Goal: Information Seeking & Learning: Find specific fact

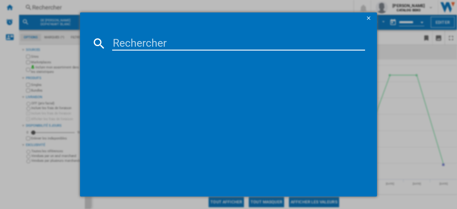
click at [172, 42] on input at bounding box center [238, 43] width 253 height 14
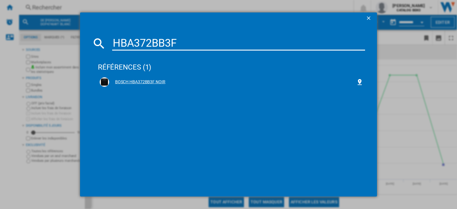
type input "HBA372BB3F"
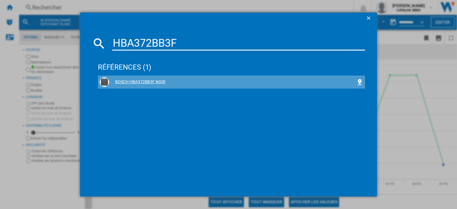
click at [153, 81] on div "BOSCH HBA372BB3F NOIR" at bounding box center [232, 82] width 247 height 6
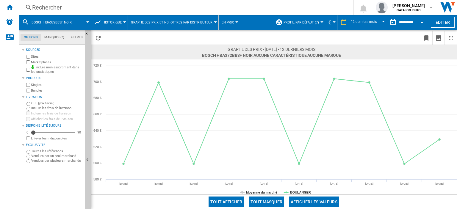
click at [45, 5] on div "Rechercher" at bounding box center [185, 7] width 306 height 8
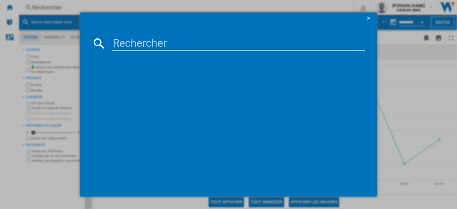
click at [140, 41] on input at bounding box center [238, 43] width 253 height 14
type input "H3B3YTX"
click at [172, 44] on input "H3B3YTX" at bounding box center [238, 43] width 253 height 14
click at [187, 44] on input "H3B3YTX" at bounding box center [238, 43] width 253 height 14
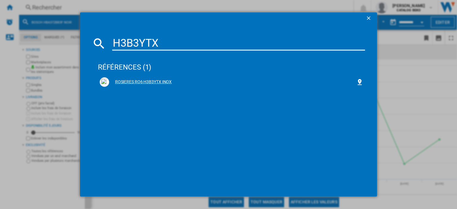
click at [155, 82] on div "ROSIERES RO6 H3B3YTX INOX" at bounding box center [232, 82] width 247 height 6
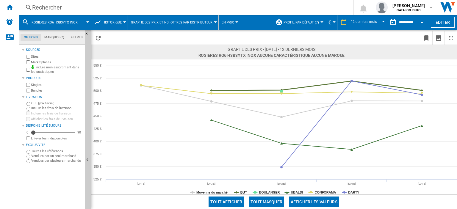
click at [244, 191] on tspan "BUT" at bounding box center [244, 193] width 7 height 4
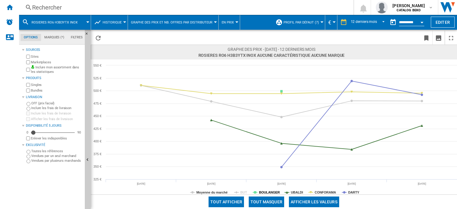
click at [276, 191] on tspan "BOULANGER" at bounding box center [269, 193] width 21 height 4
click at [302, 191] on tspan "UBALDI" at bounding box center [297, 193] width 12 height 4
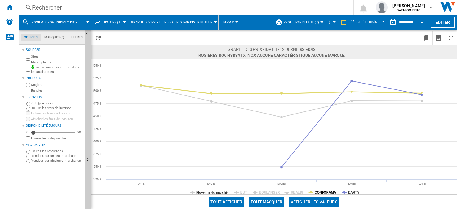
click at [325, 191] on tspan "CONFORAMA" at bounding box center [325, 193] width 21 height 4
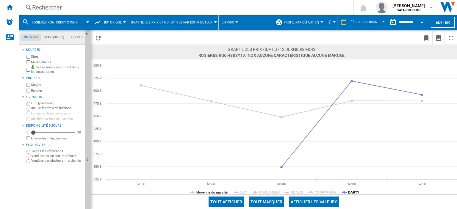
click at [352, 191] on tspan "DARTY" at bounding box center [353, 193] width 11 height 4
click at [241, 191] on tspan "BUT" at bounding box center [244, 193] width 7 height 4
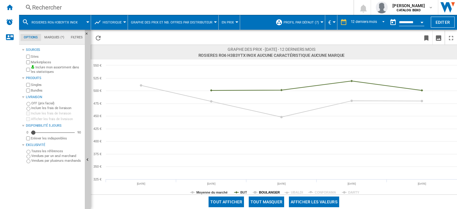
click at [264, 191] on tspan "BOULANGER" at bounding box center [269, 193] width 21 height 4
click at [243, 192] on tspan "BUT" at bounding box center [244, 193] width 7 height 4
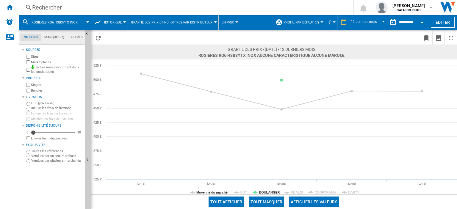
click at [243, 192] on tspan "BUT" at bounding box center [244, 193] width 7 height 4
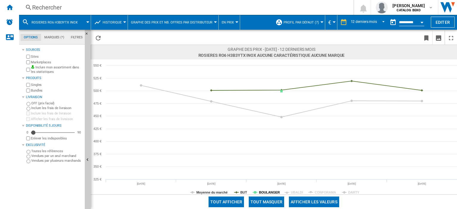
click at [272, 193] on tspan "BOULANGER" at bounding box center [269, 193] width 21 height 4
click at [289, 193] on rect at bounding box center [274, 127] width 367 height 135
click at [292, 193] on tspan "UBALDI" at bounding box center [297, 193] width 12 height 4
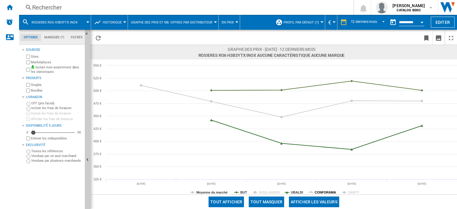
click at [317, 193] on tspan "CONFORAMA" at bounding box center [325, 193] width 21 height 4
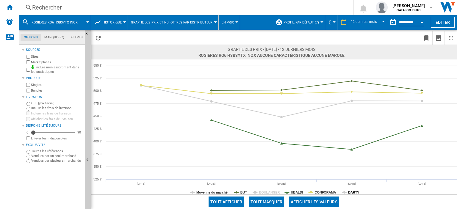
click at [351, 192] on tspan "DARTY" at bounding box center [353, 193] width 11 height 4
click at [57, 7] on div "Rechercher" at bounding box center [185, 7] width 306 height 8
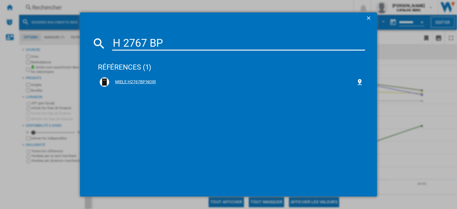
type input "H 2767 BP"
click at [149, 85] on div "MIELE H2767BP NOIR" at bounding box center [232, 82] width 264 height 10
click at [139, 81] on div "MIELE H2767BP NOIR" at bounding box center [232, 82] width 247 height 6
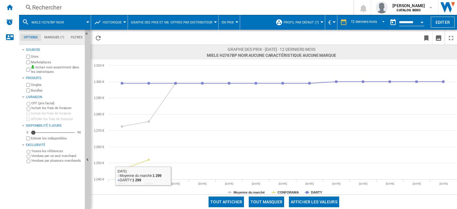
click at [278, 192] on tspan "CONFORAMA" at bounding box center [288, 193] width 21 height 4
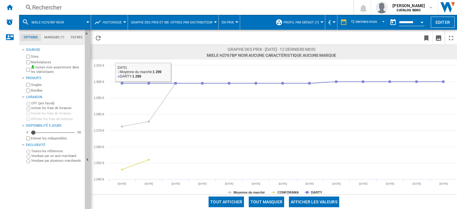
click at [60, 7] on div "Rechercher" at bounding box center [185, 7] width 306 height 8
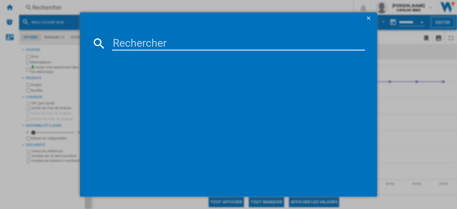
click at [169, 47] on input at bounding box center [238, 43] width 253 height 14
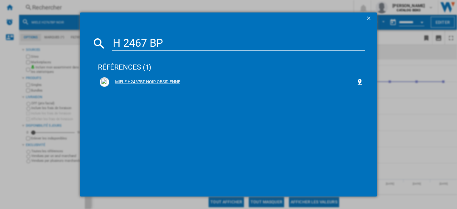
type input "H 2467 BP"
click at [163, 82] on div "MIELE H2467BP NOIR OBSIDIENNE" at bounding box center [232, 82] width 247 height 6
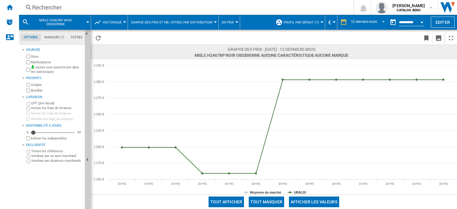
click at [55, 7] on div "Rechercher" at bounding box center [185, 7] width 306 height 8
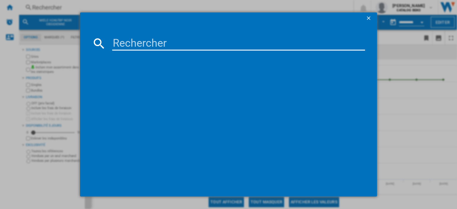
click at [144, 46] on input at bounding box center [238, 43] width 253 height 14
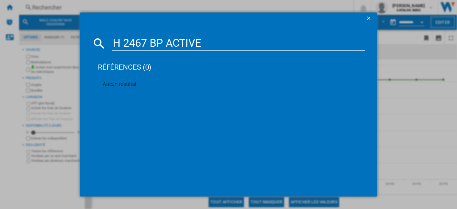
drag, startPoint x: 68, startPoint y: 41, endPoint x: 0, endPoint y: 41, distance: 68.5
click at [0, 41] on div "H 2467 BP ACTIVE références (0) Aucun résultat" at bounding box center [228, 104] width 457 height 209
paste input "RO6 T3B3YTB"
click at [136, 40] on input "RO6 T3B3YTB" at bounding box center [238, 43] width 253 height 14
drag, startPoint x: 175, startPoint y: 42, endPoint x: 6, endPoint y: 37, distance: 168.9
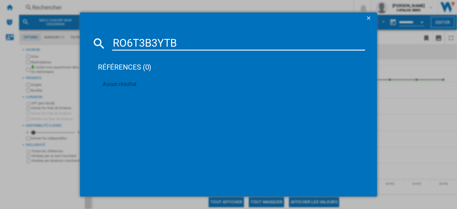
click at [6, 37] on div "RO6T3B3YTB références (0) Aucun résultat" at bounding box center [228, 104] width 457 height 209
paste input "B64VS71N0"
type input "B64VS71N0"
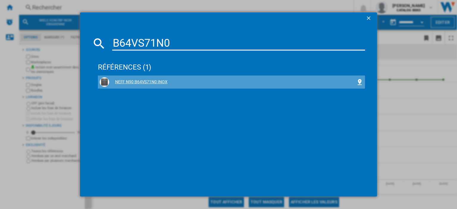
click at [158, 82] on div "NEFF N90 B64VS71N0 INOX" at bounding box center [232, 82] width 247 height 6
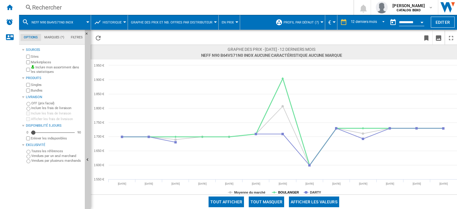
click at [294, 193] on tspan "BOULANGER" at bounding box center [288, 193] width 21 height 4
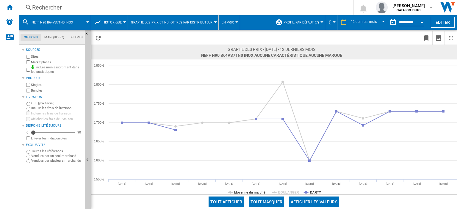
click at [308, 191] on rect at bounding box center [274, 127] width 367 height 135
click at [314, 192] on tspan "DARTY" at bounding box center [315, 193] width 11 height 4
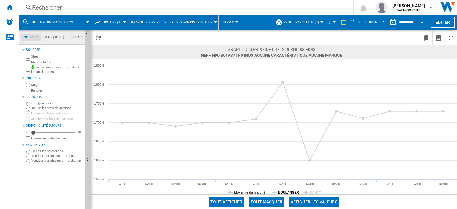
click at [287, 191] on tspan "BOULANGER" at bounding box center [288, 193] width 21 height 4
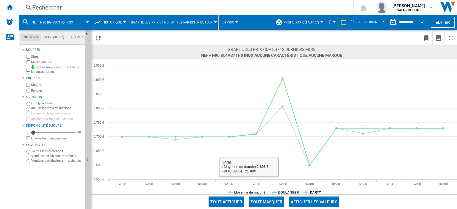
click at [315, 192] on tspan "DARTY" at bounding box center [315, 193] width 11 height 4
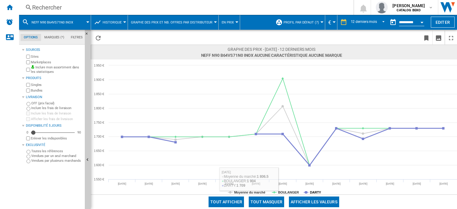
click at [316, 192] on tspan "DARTY" at bounding box center [315, 193] width 11 height 4
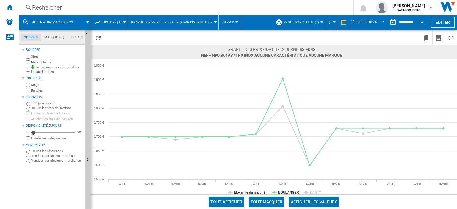
click at [316, 192] on tspan "DARTY" at bounding box center [315, 193] width 11 height 4
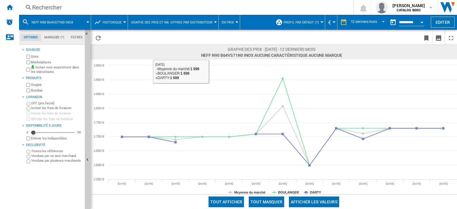
click at [50, 7] on div "Rechercher" at bounding box center [185, 7] width 306 height 8
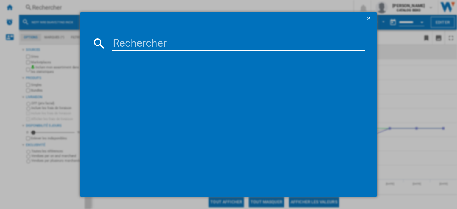
click at [164, 43] on input at bounding box center [238, 43] width 253 height 14
drag, startPoint x: 177, startPoint y: 40, endPoint x: 0, endPoint y: 32, distance: 176.8
click at [0, 32] on div "HBA4720B3 références (0) Aucun résultat" at bounding box center [228, 104] width 457 height 209
paste input "WOI5S8PM1SBA"
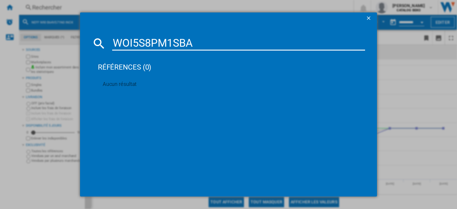
drag, startPoint x: 207, startPoint y: 40, endPoint x: 0, endPoint y: 38, distance: 206.6
click at [0, 38] on div "WOI5S8PM1SBA références (0) Aucun résultat" at bounding box center [228, 104] width 457 height 209
paste input "O634PG"
type input "O634PG"
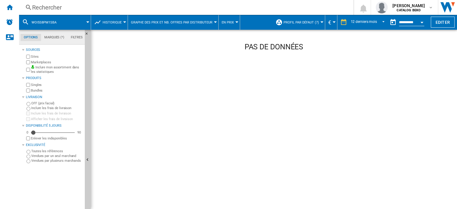
click at [57, 9] on div "Rechercher" at bounding box center [185, 7] width 306 height 8
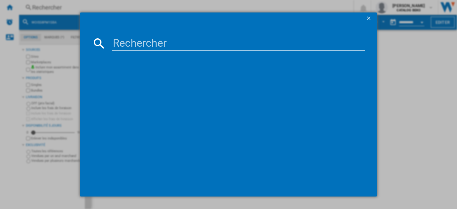
click at [135, 39] on input at bounding box center [238, 43] width 253 height 14
drag, startPoint x: 161, startPoint y: 41, endPoint x: 31, endPoint y: 39, distance: 130.7
click at [31, 39] on div "O634PG références (0) Aucun résultat" at bounding box center [228, 104] width 457 height 209
paste input "HB572AES3"
drag, startPoint x: 142, startPoint y: 39, endPoint x: 0, endPoint y: 37, distance: 142.3
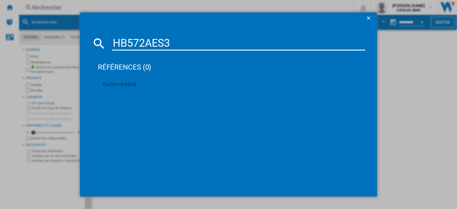
click at [0, 37] on div "HB572AES3 références (0) Aucun résultat" at bounding box center [228, 104] width 457 height 209
paste input "DOP4556X"
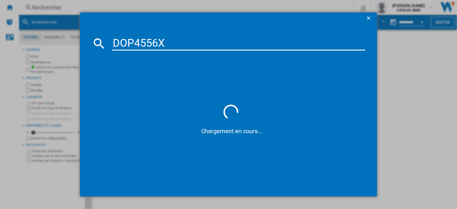
type input "DOP4556X"
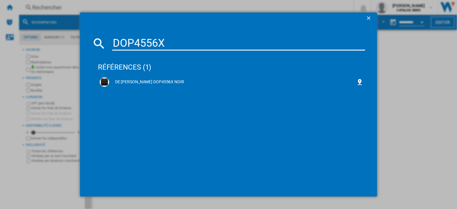
drag, startPoint x: 183, startPoint y: 42, endPoint x: 0, endPoint y: 43, distance: 182.8
click at [0, 43] on div "DOP4556X références (1) DE [PERSON_NAME] DOP4556X NOIR" at bounding box center [228, 104] width 457 height 209
click at [154, 82] on div "DE [PERSON_NAME] DOP4556X NOIR" at bounding box center [232, 82] width 247 height 6
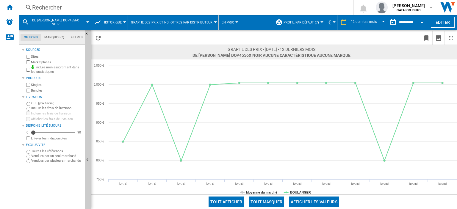
click at [53, 9] on div "Rechercher" at bounding box center [185, 7] width 306 height 8
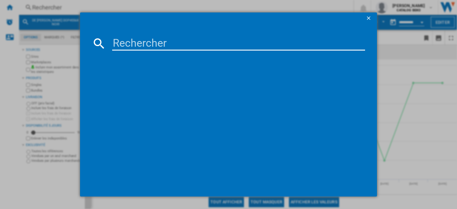
click at [169, 43] on input at bounding box center [238, 43] width 253 height 14
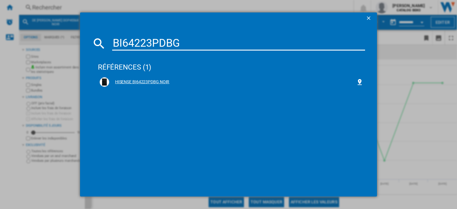
type input "BI64223PDBG"
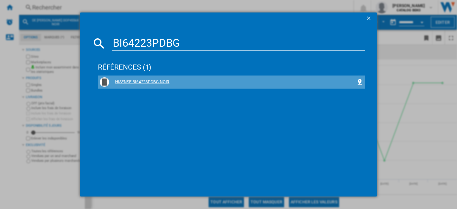
click at [154, 81] on div "HISENSE BI64223PDBG NOIR" at bounding box center [232, 82] width 247 height 6
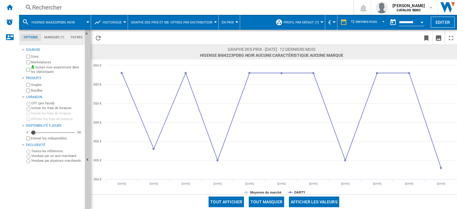
click at [53, 7] on div "Rechercher" at bounding box center [185, 7] width 306 height 8
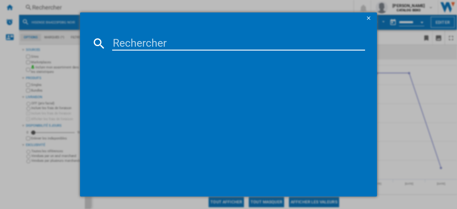
click at [148, 44] on input at bounding box center [238, 43] width 253 height 14
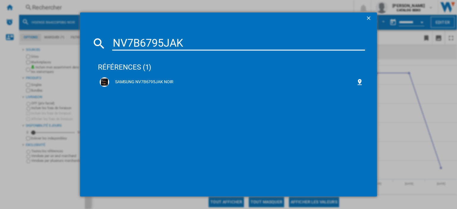
type input "NV7B6795JAK"
click at [152, 82] on div "SAMSUNG NV7B6795JAK NOIR" at bounding box center [232, 82] width 247 height 6
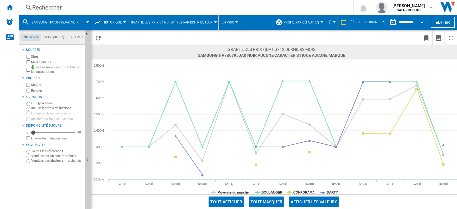
click at [43, 5] on div "Rechercher" at bounding box center [185, 7] width 306 height 8
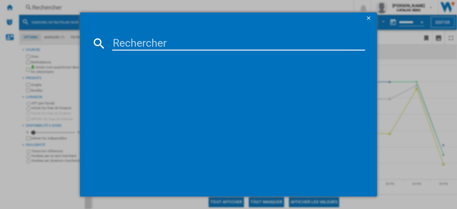
click at [146, 38] on input at bounding box center [238, 43] width 253 height 14
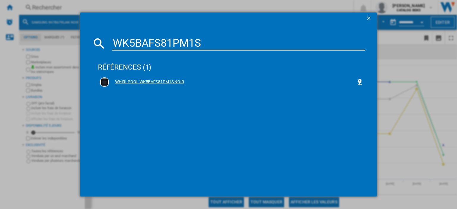
type input "WK5BAFS81PM1S"
click at [178, 82] on div "WHIRLPOOL WK5BAFS81PM1S NOIR" at bounding box center [232, 82] width 247 height 6
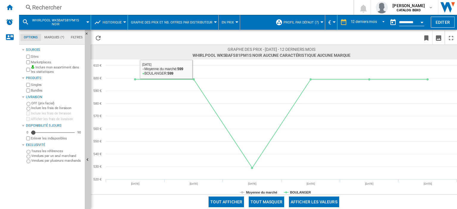
click at [47, 6] on div "Rechercher" at bounding box center [185, 7] width 306 height 8
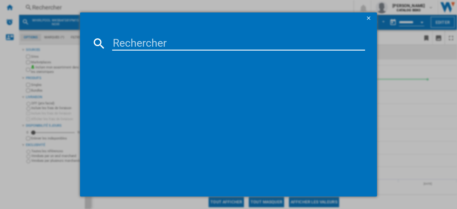
click at [170, 41] on input at bounding box center [238, 43] width 253 height 14
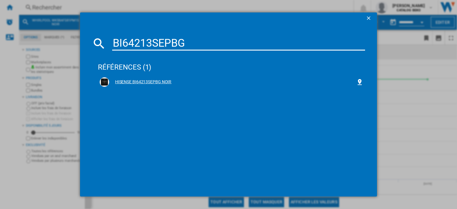
type input "BI64213SEPBG"
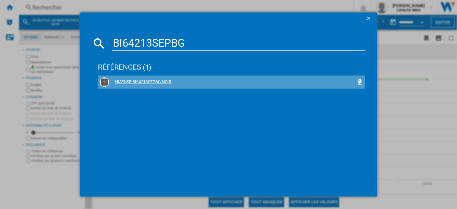
click at [156, 82] on div "HISENSE BI64213SEPBG NOIR" at bounding box center [232, 82] width 247 height 6
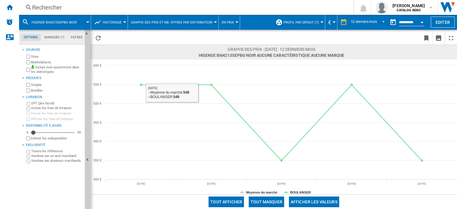
click at [57, 5] on div "Rechercher" at bounding box center [185, 7] width 306 height 8
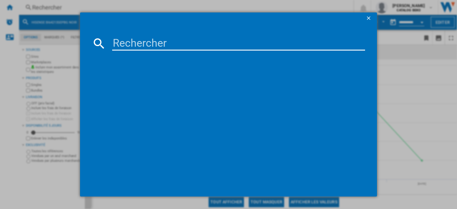
click at [152, 42] on input at bounding box center [238, 43] width 253 height 14
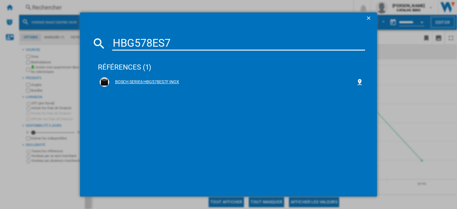
type input "HBG578ES7"
click at [165, 82] on div "BOSCH SERIE6 HBG578ES7F INOX" at bounding box center [232, 82] width 247 height 6
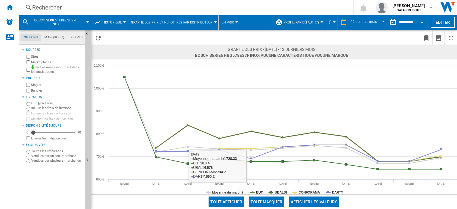
click at [261, 192] on tspan "BUT" at bounding box center [259, 193] width 7 height 4
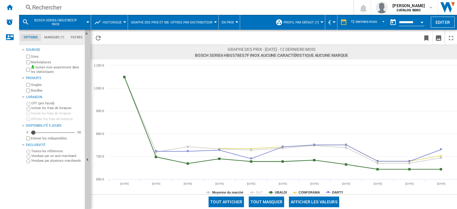
click at [283, 190] on rect at bounding box center [274, 127] width 367 height 135
click at [286, 190] on rect at bounding box center [274, 127] width 367 height 135
click at [283, 191] on tspan "UBALDI" at bounding box center [281, 193] width 12 height 4
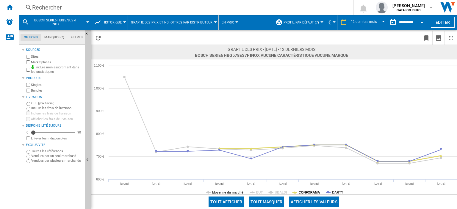
click at [310, 192] on tspan "CONFORAMA" at bounding box center [309, 193] width 21 height 4
click at [340, 192] on tspan "DARTY" at bounding box center [337, 193] width 11 height 4
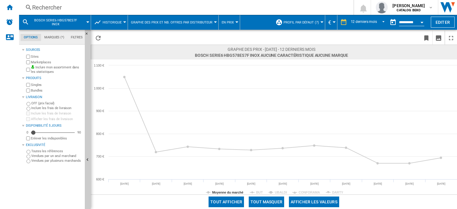
click at [340, 192] on tspan "DARTY" at bounding box center [337, 193] width 11 height 4
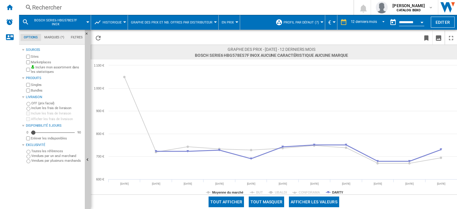
click at [334, 192] on tspan "DARTY" at bounding box center [337, 193] width 11 height 4
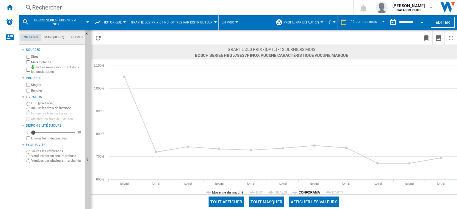
click at [316, 192] on tspan "CONFORAMA" at bounding box center [309, 193] width 21 height 4
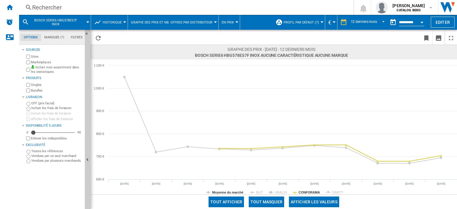
click at [316, 192] on tspan "CONFORAMA" at bounding box center [309, 193] width 21 height 4
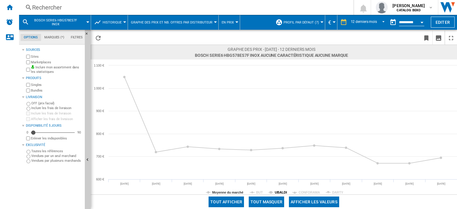
click at [283, 191] on tspan "UBALDI" at bounding box center [281, 193] width 12 height 4
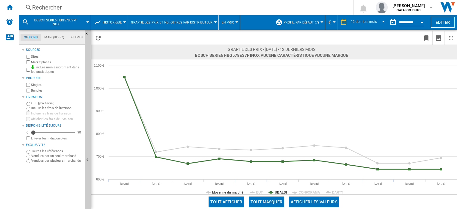
click at [282, 191] on tspan "UBALDI" at bounding box center [281, 193] width 12 height 4
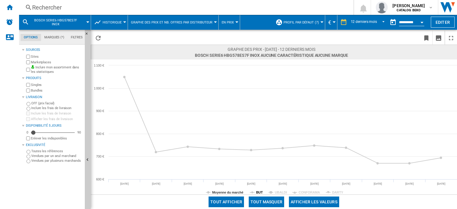
click at [258, 193] on tspan "BUT" at bounding box center [259, 193] width 7 height 4
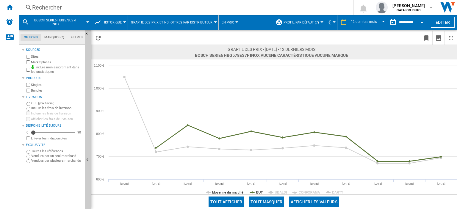
click at [258, 193] on tspan "BUT" at bounding box center [259, 193] width 7 height 4
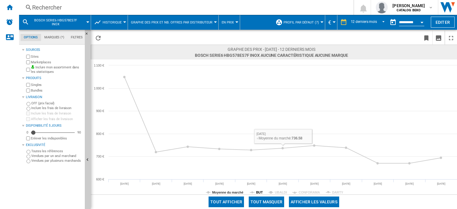
click at [258, 191] on tspan "BUT" at bounding box center [259, 193] width 7 height 4
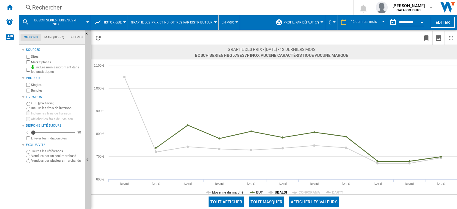
click at [281, 192] on tspan "UBALDI" at bounding box center [281, 193] width 12 height 4
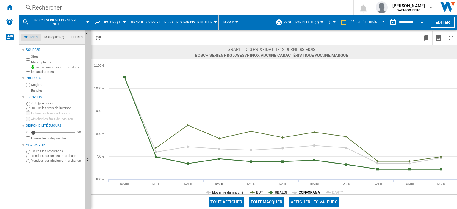
click at [310, 192] on tspan "CONFORAMA" at bounding box center [309, 193] width 21 height 4
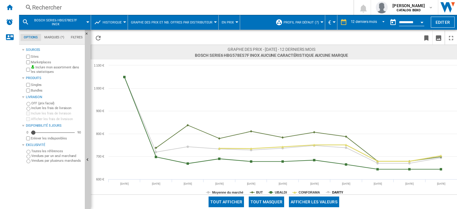
click at [339, 193] on tspan "DARTY" at bounding box center [337, 193] width 11 height 4
click at [45, 11] on div "Rechercher" at bounding box center [185, 7] width 306 height 8
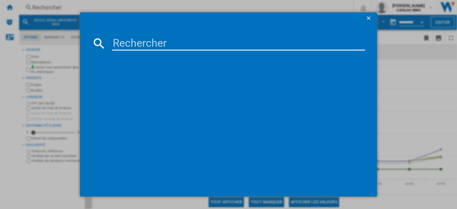
click at [157, 40] on input at bounding box center [238, 43] width 253 height 14
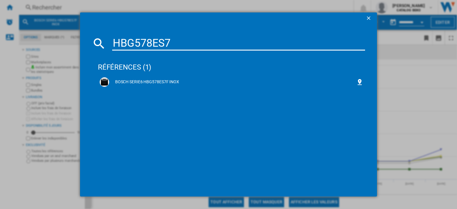
drag, startPoint x: 121, startPoint y: 38, endPoint x: 13, endPoint y: 38, distance: 108.1
click at [13, 38] on div "HBG578ES7 références (1) BOSCH SERIE6 HBG578ES7F INOX" at bounding box center [228, 104] width 457 height 209
paste input "272ABB3F"
type input "HB272ABB3F"
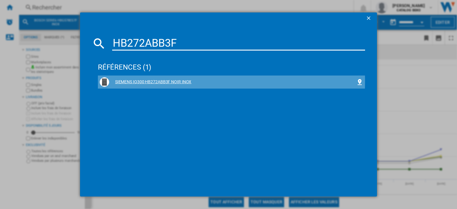
click at [174, 82] on div "SIEMENS IQ300 HB272ABB3F NOIR INOX" at bounding box center [232, 82] width 247 height 6
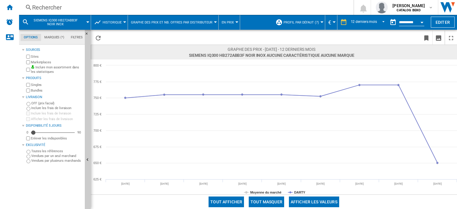
click at [49, 9] on div "Rechercher" at bounding box center [185, 7] width 306 height 8
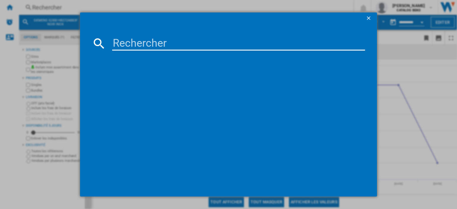
click at [145, 44] on input at bounding box center [238, 43] width 253 height 14
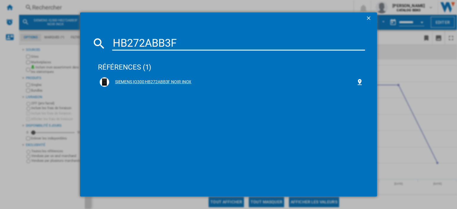
type input "HB272ABB3F"
click at [163, 83] on div "SIEMENS IQ300 HB272ABB3F NOIR INOX" at bounding box center [232, 82] width 247 height 6
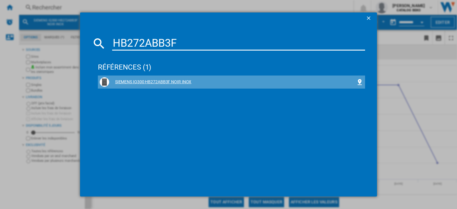
click at [183, 83] on div "SIEMENS IQ300 HB272ABB3F NOIR INOX" at bounding box center [232, 82] width 247 height 6
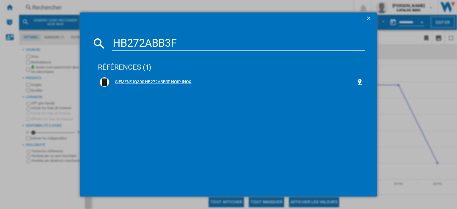
click at [175, 81] on div "SIEMENS IQ300 HB272ABB3F NOIR INOX" at bounding box center [232, 82] width 247 height 6
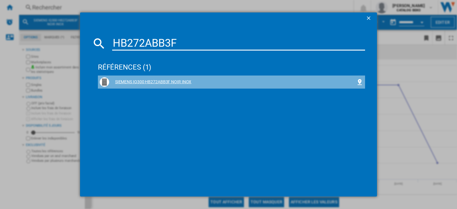
click at [175, 81] on div "SIEMENS IQ300 HB272ABB3F NOIR INOX" at bounding box center [232, 82] width 247 height 6
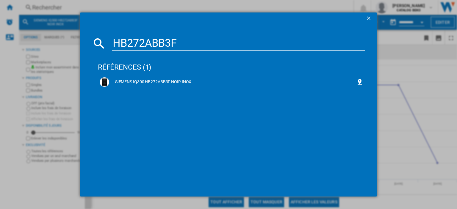
click at [224, 141] on div "références (1) SIEMENS IQ300 HB272ABB3F NOIR INOX" at bounding box center [231, 119] width 267 height 131
click at [371, 19] on ng-md-icon "getI18NText('BUTTONS.CLOSE_DIALOG')" at bounding box center [369, 18] width 7 height 7
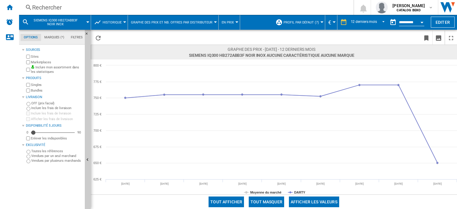
click at [47, 7] on div "Rechercher" at bounding box center [185, 7] width 306 height 8
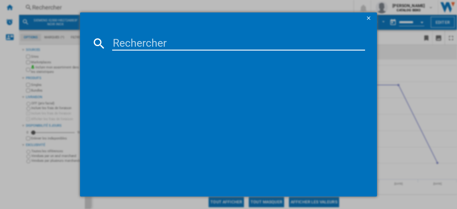
click at [118, 35] on md-dialog-content at bounding box center [228, 110] width 297 height 172
click at [135, 43] on input at bounding box center [238, 43] width 253 height 14
paste input "HBA572BW3F"
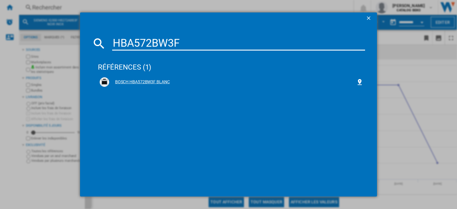
type input "HBA572BW3F"
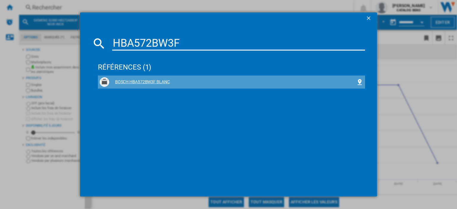
click at [151, 79] on div "BOSCH HBA572BW3F BLANC" at bounding box center [232, 82] width 247 height 6
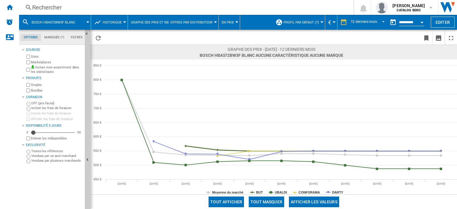
click at [255, 193] on rect at bounding box center [274, 127] width 367 height 135
click at [256, 192] on tspan "BUT" at bounding box center [259, 193] width 7 height 4
click at [275, 194] on rect at bounding box center [274, 127] width 367 height 135
click at [273, 192] on rect at bounding box center [274, 127] width 367 height 135
click at [305, 192] on tspan "CONFORAMA" at bounding box center [309, 193] width 21 height 4
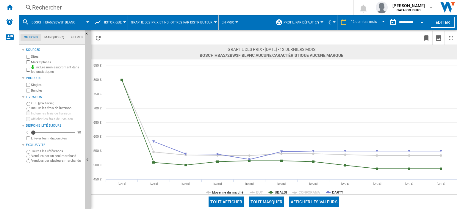
click at [335, 189] on rect at bounding box center [274, 127] width 367 height 135
click at [339, 191] on tspan "DARTY" at bounding box center [337, 193] width 11 height 4
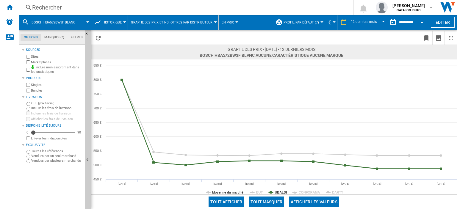
click at [281, 191] on tspan "UBALDI" at bounding box center [281, 193] width 12 height 4
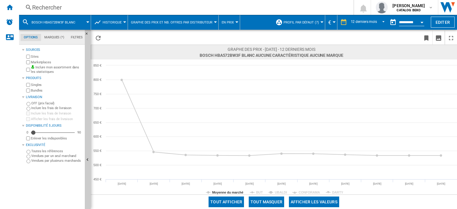
click at [281, 191] on tspan "UBALDI" at bounding box center [281, 193] width 12 height 4
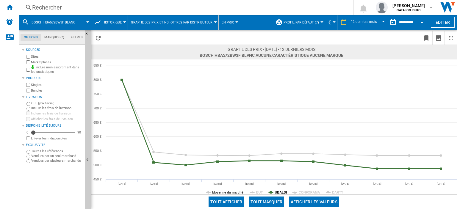
click at [277, 192] on tspan "UBALDI" at bounding box center [281, 193] width 12 height 4
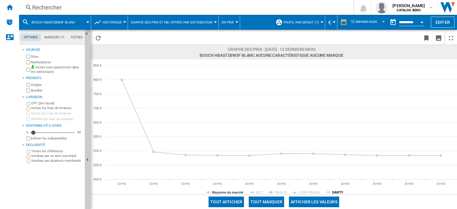
click at [335, 191] on tspan "DARTY" at bounding box center [337, 193] width 11 height 4
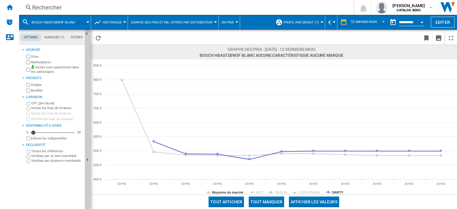
click at [335, 191] on tspan "DARTY" at bounding box center [337, 193] width 11 height 4
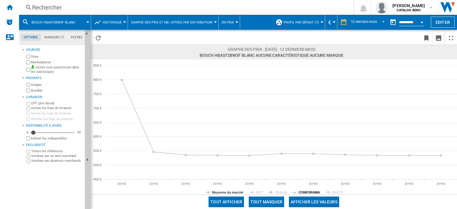
click at [311, 191] on tspan "CONFORAMA" at bounding box center [309, 193] width 21 height 4
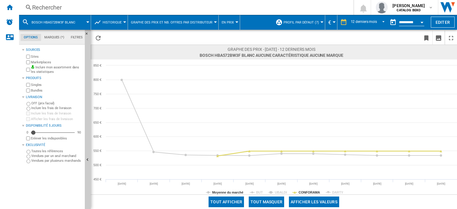
click at [311, 191] on tspan "CONFORAMA" at bounding box center [309, 193] width 21 height 4
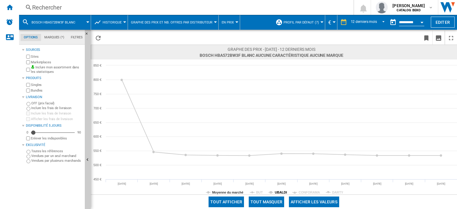
click at [275, 191] on tspan "UBALDI" at bounding box center [281, 193] width 12 height 4
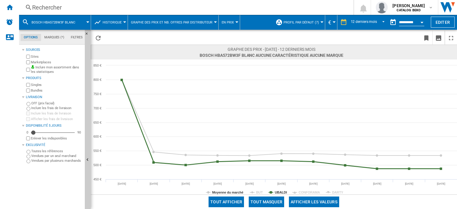
click at [275, 191] on tspan "UBALDI" at bounding box center [281, 193] width 12 height 4
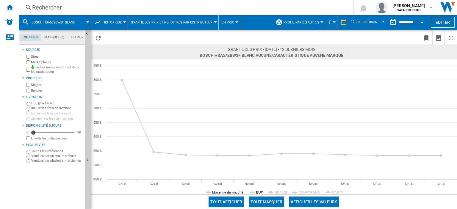
click at [261, 191] on tspan "BUT" at bounding box center [259, 193] width 7 height 4
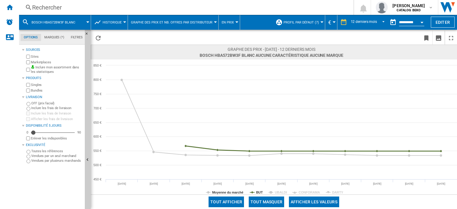
click at [261, 191] on tspan "BUT" at bounding box center [259, 193] width 7 height 4
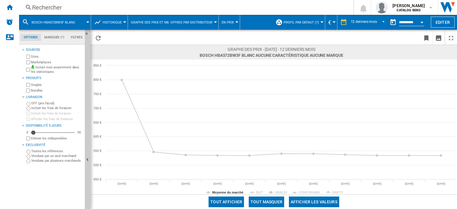
click at [47, 8] on div "Rechercher" at bounding box center [185, 7] width 306 height 8
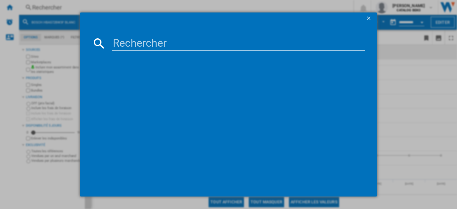
click at [138, 41] on input at bounding box center [238, 43] width 253 height 14
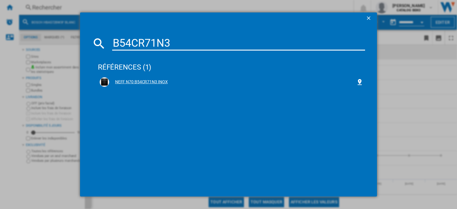
type input "B54CR71N3"
click at [140, 81] on div "NEFF N70 B54CR71N3 INOX" at bounding box center [232, 82] width 247 height 6
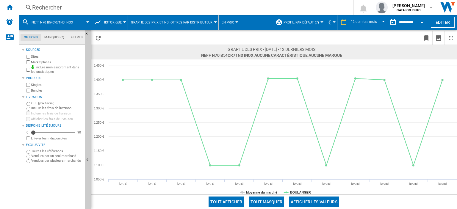
click at [61, 6] on div "Rechercher" at bounding box center [185, 7] width 306 height 8
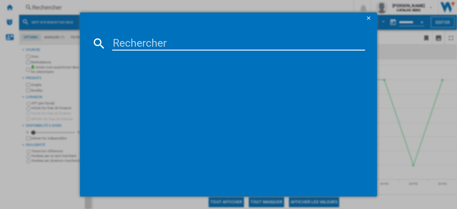
click at [149, 41] on input at bounding box center [238, 43] width 253 height 14
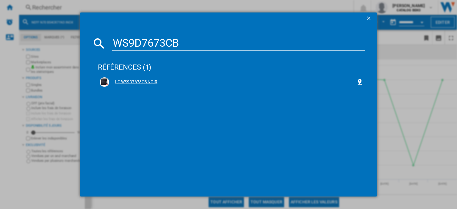
type input "WS9D7673CB"
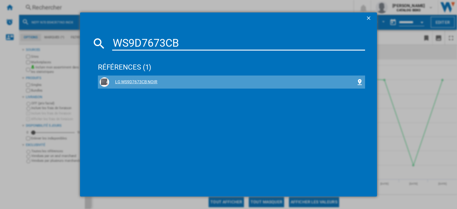
click at [152, 81] on div "LG WS9D7673CB NOIR" at bounding box center [232, 82] width 247 height 6
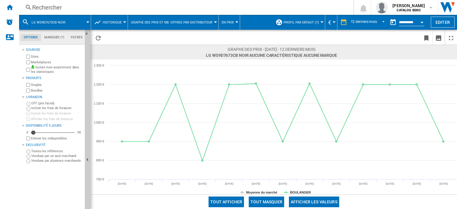
click at [44, 9] on div "Rechercher" at bounding box center [185, 7] width 306 height 8
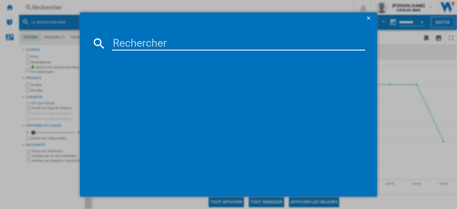
click at [134, 42] on input at bounding box center [238, 43] width 253 height 14
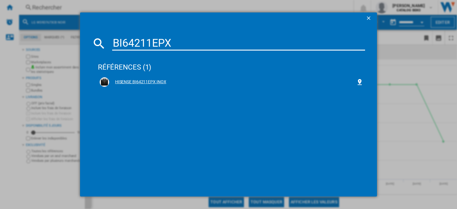
type input "BI64211EPX"
click at [156, 78] on div "HISENSE BI64211EPX INOX" at bounding box center [232, 82] width 264 height 10
click at [158, 82] on div "HISENSE BI64211EPX INOX" at bounding box center [232, 82] width 247 height 6
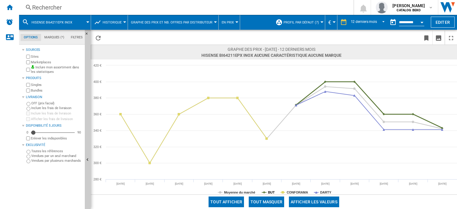
click at [270, 193] on tspan "BUT" at bounding box center [271, 193] width 7 height 4
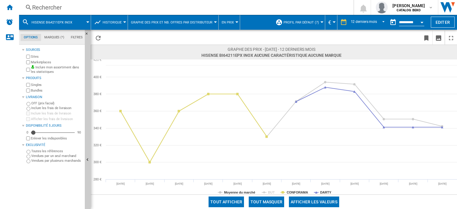
click at [287, 193] on tspan "CONFORAMA" at bounding box center [297, 193] width 21 height 4
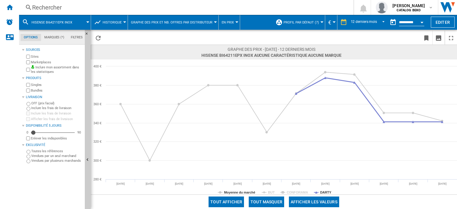
click at [332, 192] on rect at bounding box center [274, 127] width 367 height 135
click at [325, 192] on tspan "DARTY" at bounding box center [325, 193] width 11 height 4
click at [325, 191] on tspan "DARTY" at bounding box center [325, 193] width 11 height 4
click at [302, 191] on tspan "CONFORAMA" at bounding box center [297, 193] width 21 height 4
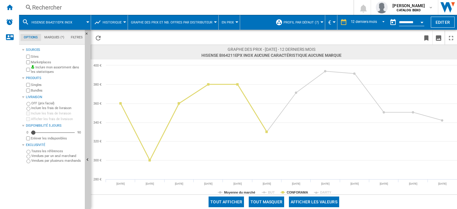
click at [302, 191] on tspan "CONFORAMA" at bounding box center [297, 193] width 21 height 4
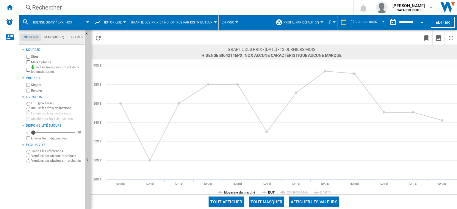
click at [272, 191] on tspan "BUT" at bounding box center [271, 193] width 7 height 4
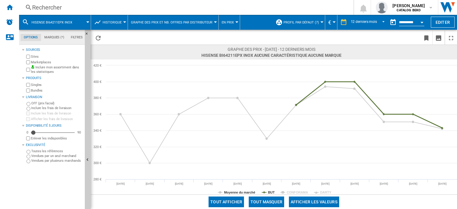
click at [272, 191] on tspan "BUT" at bounding box center [271, 193] width 7 height 4
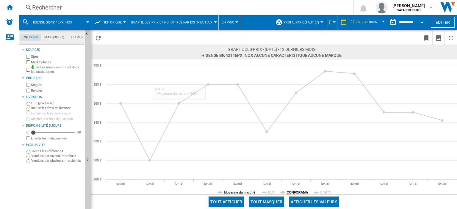
click at [293, 193] on tspan "CONFORAMA" at bounding box center [297, 193] width 21 height 4
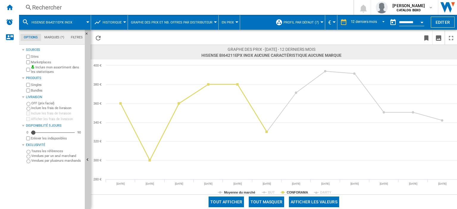
click at [293, 193] on tspan "CONFORAMA" at bounding box center [297, 193] width 21 height 4
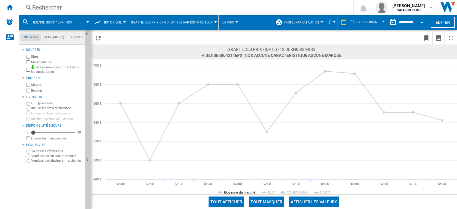
click at [46, 9] on div "Rechercher" at bounding box center [185, 7] width 306 height 8
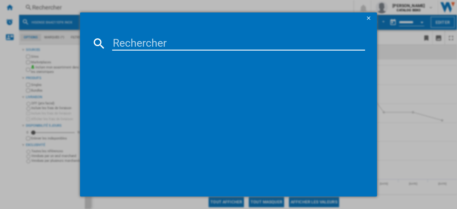
click at [153, 41] on input at bounding box center [238, 43] width 253 height 14
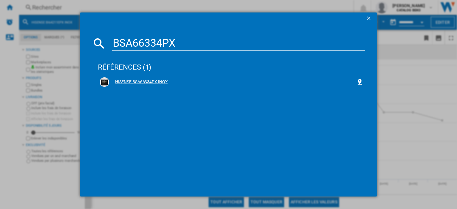
type input "BSA66334PX"
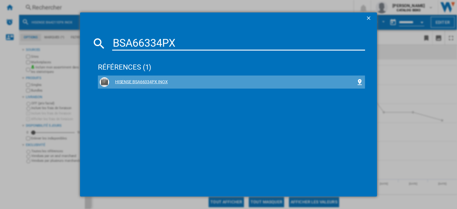
click at [158, 83] on div "HISENSE BSA66334PX INOX" at bounding box center [232, 82] width 247 height 6
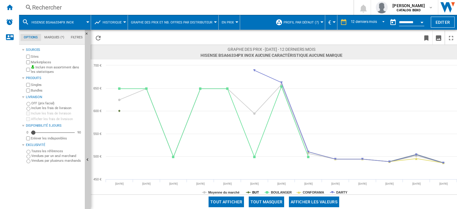
click at [253, 193] on tspan "BUT" at bounding box center [255, 193] width 7 height 4
click at [277, 192] on tspan "BOULANGER" at bounding box center [281, 193] width 21 height 4
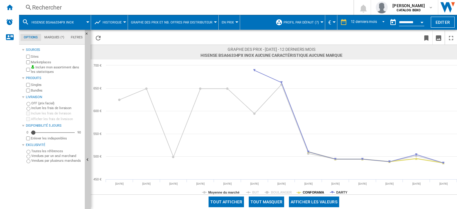
click at [313, 192] on tspan "CONFORAMA" at bounding box center [313, 193] width 21 height 4
click at [338, 192] on tspan "DARTY" at bounding box center [341, 193] width 11 height 4
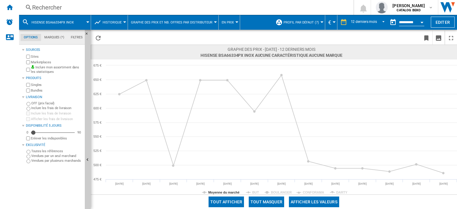
click at [338, 192] on tspan "DARTY" at bounding box center [341, 193] width 11 height 4
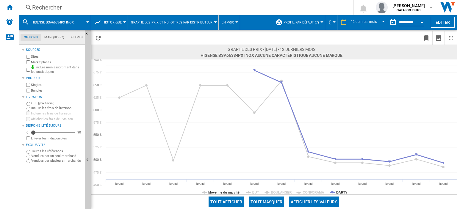
click at [338, 192] on tspan "DARTY" at bounding box center [341, 193] width 11 height 4
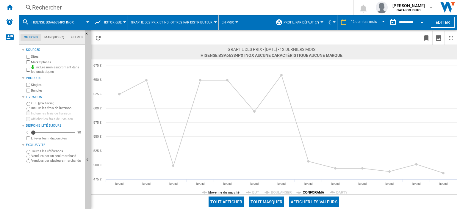
click at [317, 194] on tspan "CONFORAMA" at bounding box center [313, 193] width 21 height 4
click at [282, 193] on tspan "BOULANGER" at bounding box center [281, 193] width 21 height 4
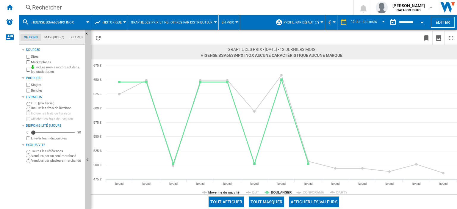
click at [282, 193] on tspan "BOULANGER" at bounding box center [281, 193] width 21 height 4
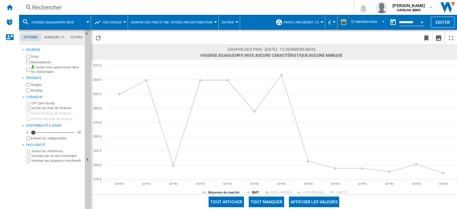
click at [254, 192] on tspan "BUT" at bounding box center [255, 193] width 7 height 4
click at [311, 192] on tspan "CONFORAMA" at bounding box center [313, 193] width 21 height 4
click at [340, 192] on tspan "DARTY" at bounding box center [341, 193] width 11 height 4
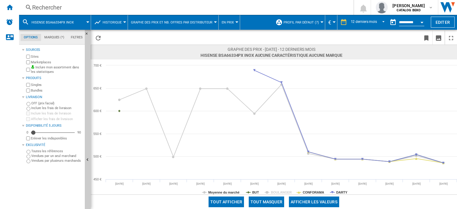
click at [56, 4] on div "Rechercher" at bounding box center [185, 7] width 306 height 8
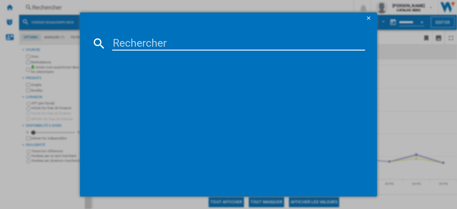
click at [144, 36] on input at bounding box center [238, 43] width 253 height 14
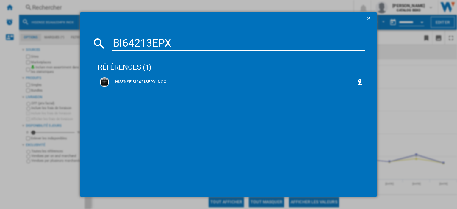
type input "BI64213EPX"
click at [163, 81] on div "HISENSE BI64213EPX INOX" at bounding box center [232, 82] width 247 height 6
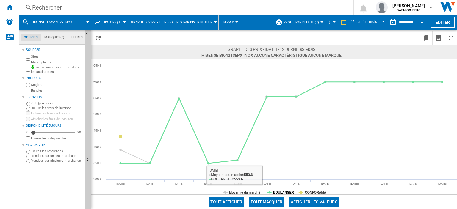
click at [290, 192] on tspan "BOULANGER" at bounding box center [283, 193] width 21 height 4
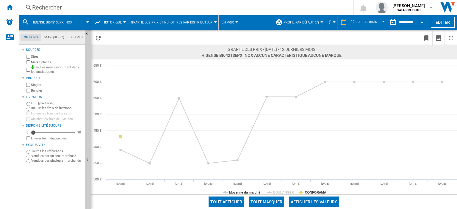
click at [290, 192] on tspan "BOULANGER" at bounding box center [283, 193] width 21 height 4
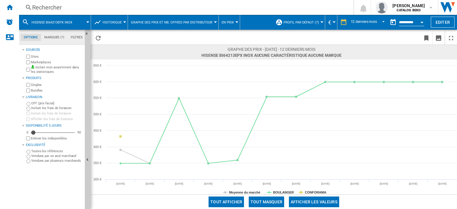
click at [54, 6] on div "Rechercher" at bounding box center [185, 7] width 306 height 8
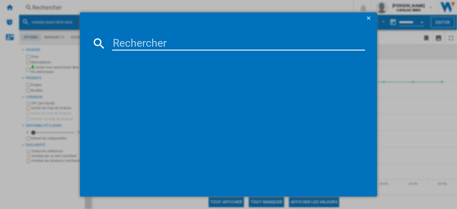
click at [169, 35] on md-dialog-content at bounding box center [228, 110] width 297 height 172
click at [172, 43] on input at bounding box center [238, 43] width 253 height 14
paste input "BSA66346PBGWIFI"
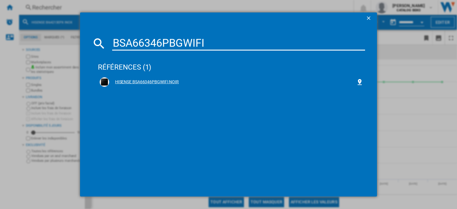
type input "BSA66346PBGWIFI"
click at [174, 80] on div "HISENSE BSA66346PBGWIFI NOIR" at bounding box center [232, 82] width 247 height 6
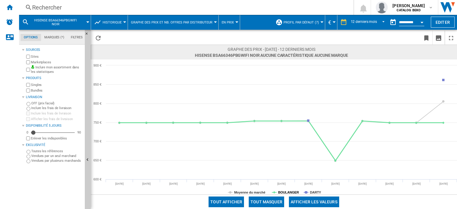
click at [292, 193] on tspan "BOULANGER" at bounding box center [288, 193] width 21 height 4
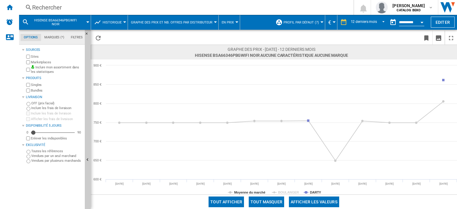
click at [292, 193] on tspan "BOULANGER" at bounding box center [288, 193] width 21 height 4
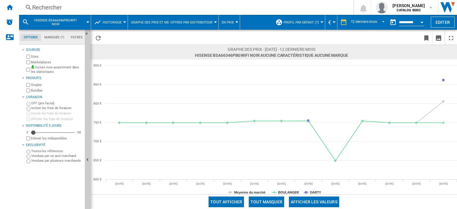
click at [57, 8] on div "Rechercher" at bounding box center [185, 7] width 306 height 8
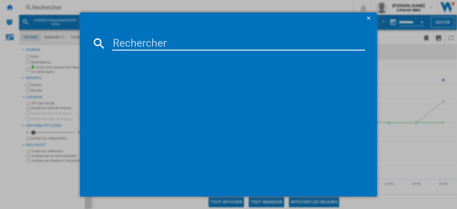
click at [168, 39] on input at bounding box center [238, 43] width 253 height 14
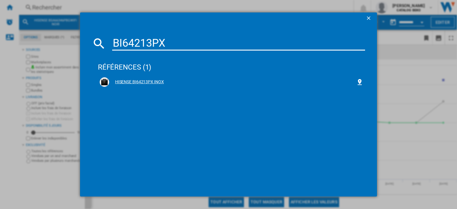
type input "BI64213PX"
click at [157, 84] on div "HISENSE BI64213PX INOX" at bounding box center [232, 82] width 247 height 6
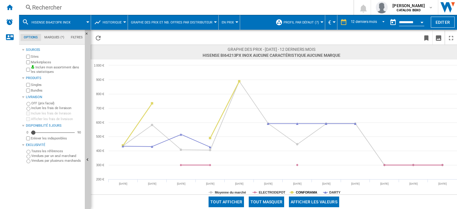
click at [300, 192] on tspan "CONFORAMA" at bounding box center [306, 193] width 21 height 4
click at [333, 191] on tspan "DARTY" at bounding box center [335, 193] width 11 height 4
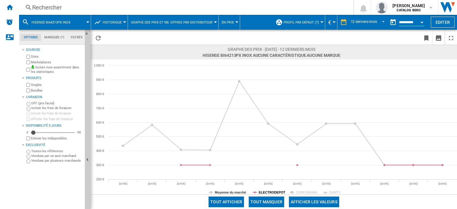
click at [274, 191] on tspan "ELECTRODEPOT" at bounding box center [272, 193] width 27 height 4
click at [303, 191] on tspan "CONFORAMA" at bounding box center [306, 193] width 21 height 4
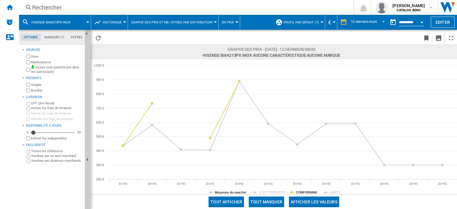
click at [329, 191] on rect at bounding box center [274, 127] width 367 height 135
click at [311, 193] on tspan "CONFORAMA" at bounding box center [306, 193] width 21 height 4
click at [333, 193] on tspan "DARTY" at bounding box center [335, 193] width 11 height 4
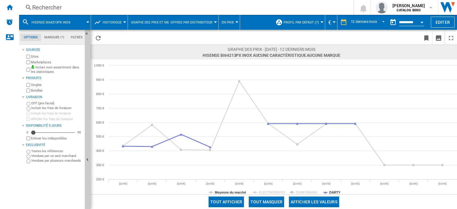
click at [333, 193] on tspan "DARTY" at bounding box center [335, 193] width 11 height 4
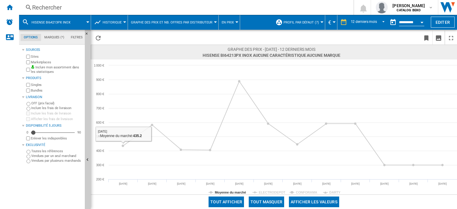
click at [51, 10] on div "Rechercher" at bounding box center [185, 7] width 306 height 8
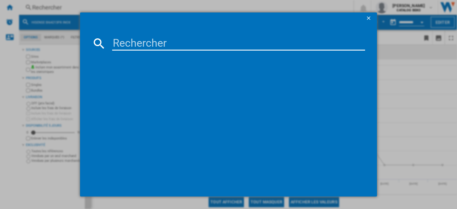
click at [155, 39] on input at bounding box center [238, 43] width 253 height 14
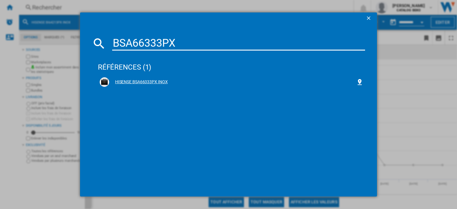
type input "BSA66333PX"
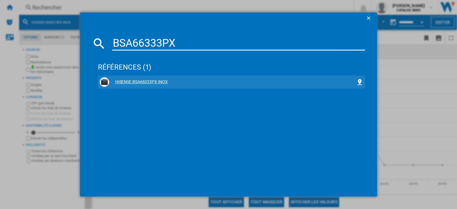
click at [144, 81] on div "HISENSE BSA66333PX INOX" at bounding box center [232, 82] width 247 height 6
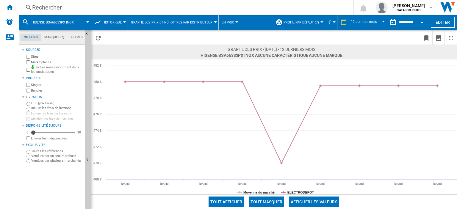
click at [52, 10] on div "Rechercher" at bounding box center [185, 7] width 306 height 8
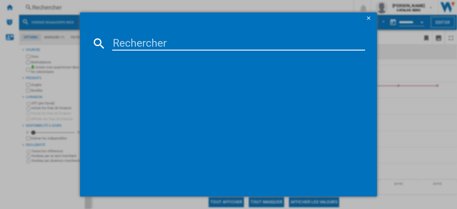
click at [164, 40] on input at bounding box center [238, 43] width 253 height 14
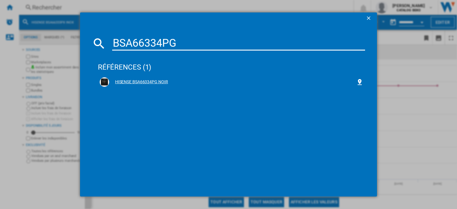
type input "BSA66334PG"
click at [161, 82] on div "HISENSE BSA66334PG NOIR" at bounding box center [232, 82] width 247 height 6
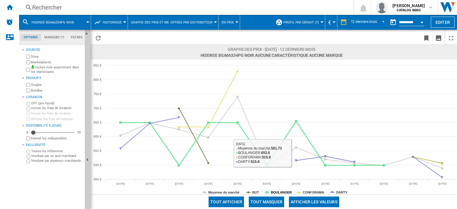
click at [279, 193] on tspan "BOULANGER" at bounding box center [281, 193] width 21 height 4
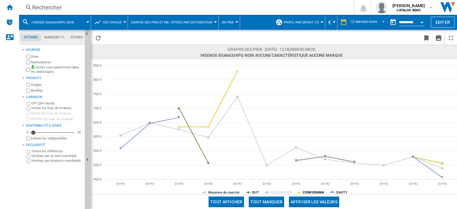
click at [311, 191] on tspan "CONFORAMA" at bounding box center [313, 193] width 21 height 4
click at [341, 192] on tspan "DARTY" at bounding box center [341, 193] width 11 height 4
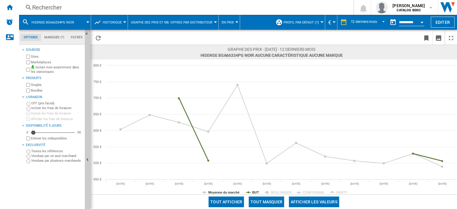
click at [250, 191] on rect at bounding box center [274, 127] width 367 height 135
click at [258, 192] on tspan "BUT" at bounding box center [255, 193] width 7 height 4
click at [289, 194] on tspan "BOULANGER" at bounding box center [281, 193] width 21 height 4
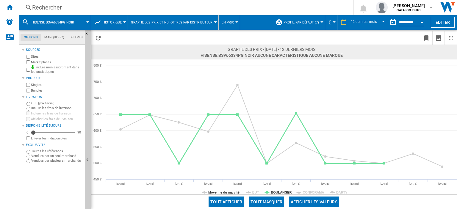
click at [284, 194] on tspan "BOULANGER" at bounding box center [281, 193] width 21 height 4
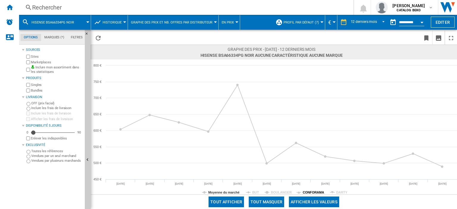
click at [310, 191] on tspan "CONFORAMA" at bounding box center [313, 193] width 21 height 4
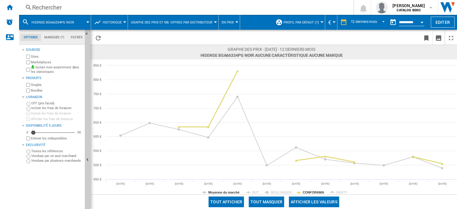
click at [310, 191] on tspan "CONFORAMA" at bounding box center [313, 193] width 21 height 4
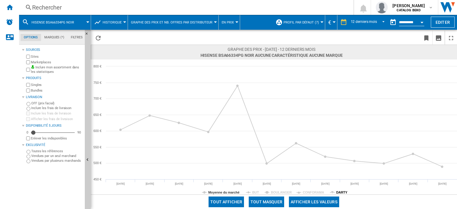
click at [339, 191] on tspan "DARTY" at bounding box center [341, 193] width 11 height 4
click at [284, 191] on tspan "BOULANGER" at bounding box center [281, 193] width 21 height 4
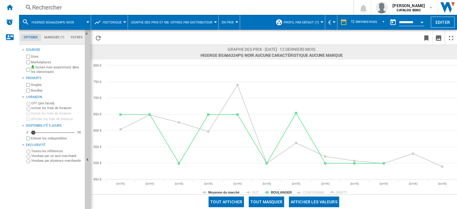
click at [68, 9] on div "Rechercher" at bounding box center [185, 7] width 306 height 8
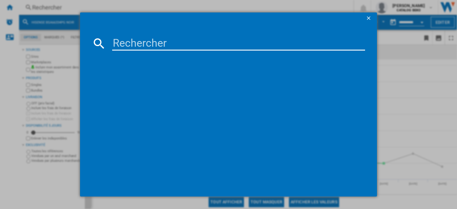
click at [135, 41] on input at bounding box center [238, 43] width 253 height 14
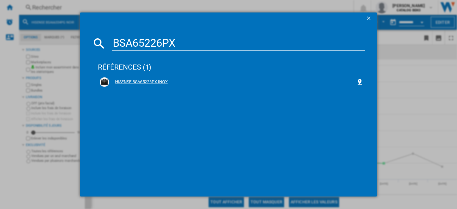
type input "BSA65226PX"
click at [158, 78] on div "HISENSE BSA65226PX INOX" at bounding box center [232, 82] width 264 height 10
click at [158, 81] on div "HISENSE BSA65226PX INOX" at bounding box center [232, 82] width 247 height 6
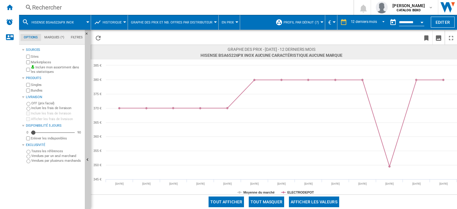
click at [50, 10] on div "Rechercher" at bounding box center [185, 7] width 306 height 8
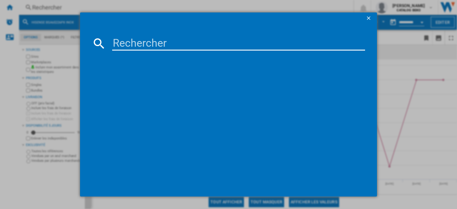
click at [132, 42] on input at bounding box center [238, 43] width 253 height 14
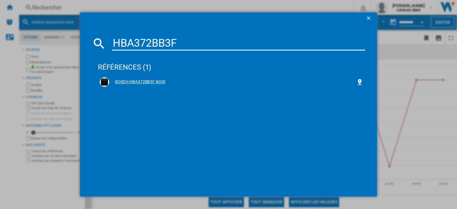
type input "HBA372BB3F"
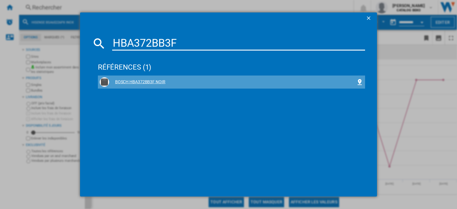
click at [154, 83] on div "BOSCH HBA372BB3F NOIR" at bounding box center [232, 82] width 247 height 6
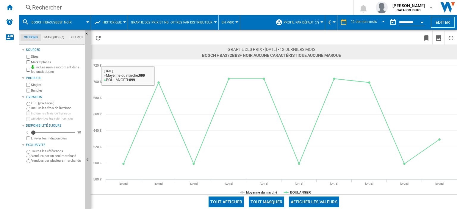
click at [60, 5] on div "Rechercher" at bounding box center [185, 7] width 306 height 8
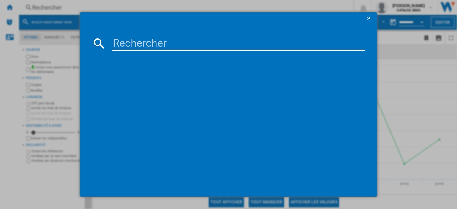
click at [146, 40] on input at bounding box center [238, 43] width 253 height 14
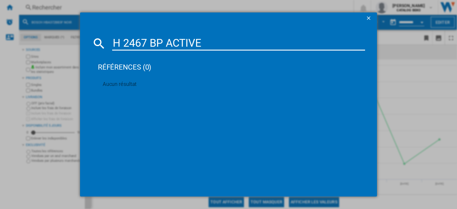
drag, startPoint x: 216, startPoint y: 45, endPoint x: 165, endPoint y: 45, distance: 50.6
click at [165, 45] on input "H 2467 BP ACTIVE" at bounding box center [238, 43] width 253 height 14
type input "H 2467 BP"
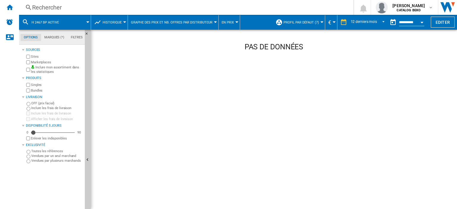
click at [43, 7] on div "Rechercher" at bounding box center [185, 7] width 306 height 8
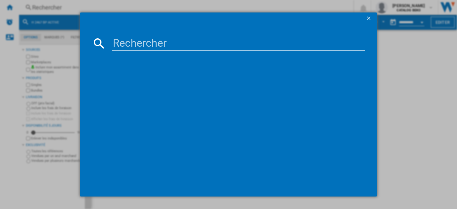
click at [154, 43] on input at bounding box center [238, 43] width 253 height 14
drag, startPoint x: 186, startPoint y: 42, endPoint x: 0, endPoint y: 41, distance: 185.8
click at [0, 41] on div "BI64211PX références (0) Aucun résultat" at bounding box center [228, 104] width 457 height 209
paste input "DOP4556B"
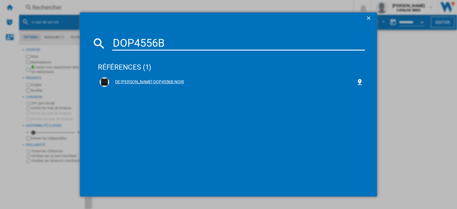
type input "DOP4556B"
click at [151, 80] on div "DE [PERSON_NAME] DOP4556B NOIR" at bounding box center [232, 82] width 247 height 6
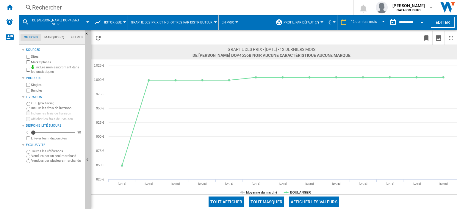
click at [51, 10] on div "Rechercher" at bounding box center [185, 7] width 306 height 8
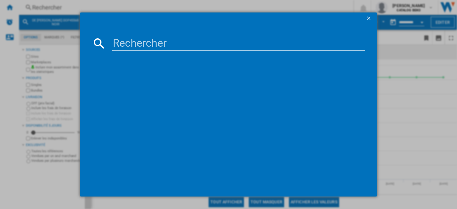
click at [162, 37] on input at bounding box center [238, 43] width 253 height 14
drag, startPoint x: 135, startPoint y: 40, endPoint x: 74, endPoint y: 36, distance: 61.7
click at [74, 36] on div "N70 B24CR71N0F références (0) Aucun résultat" at bounding box center [228, 104] width 457 height 209
type input "B24CR71N0F"
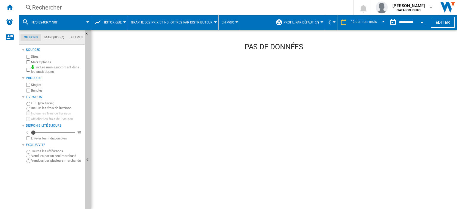
click at [41, 7] on div "Rechercher" at bounding box center [185, 7] width 306 height 8
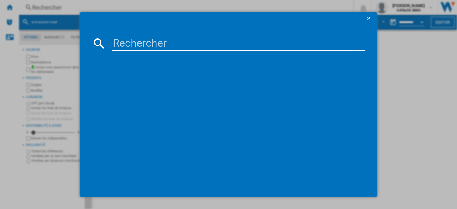
click at [180, 46] on input at bounding box center [238, 43] width 253 height 14
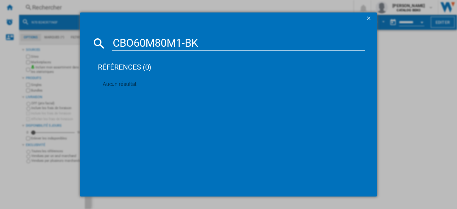
drag, startPoint x: 215, startPoint y: 41, endPoint x: 0, endPoint y: 41, distance: 215.0
click at [0, 41] on div "CBO60M80M1-BK références (0) Aucun résultat" at bounding box center [228, 104] width 457 height 209
paste input "HRG7764B1"
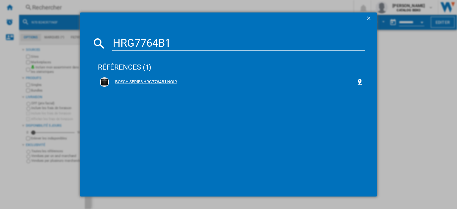
type input "HRG7764B1"
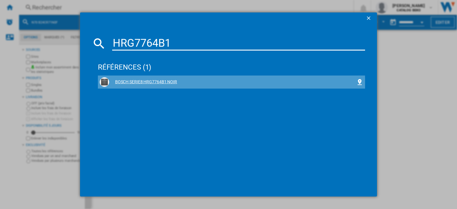
click at [165, 85] on div "BOSCH SERIE8 HRG7764B1 NOIR" at bounding box center [232, 82] width 264 height 10
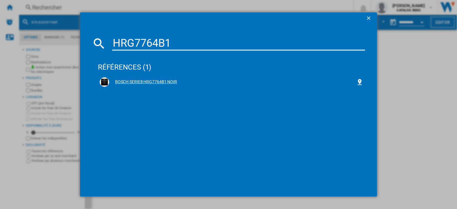
click at [161, 82] on div "BOSCH SERIE8 HRG7764B1 NOIR" at bounding box center [232, 82] width 247 height 6
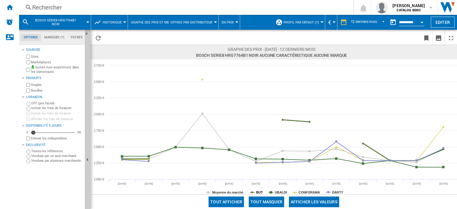
click at [260, 191] on tspan "BUT" at bounding box center [259, 193] width 7 height 4
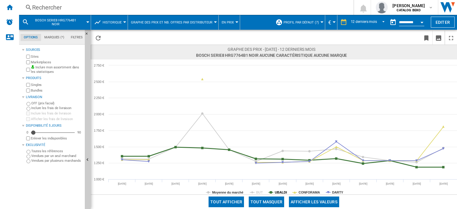
click at [278, 192] on tspan "UBALDI" at bounding box center [281, 193] width 12 height 4
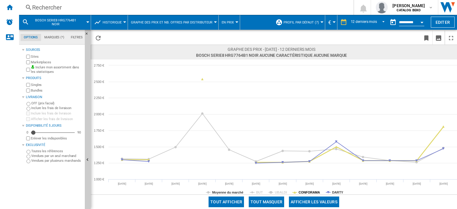
click at [305, 194] on tspan "CONFORAMA" at bounding box center [309, 193] width 21 height 4
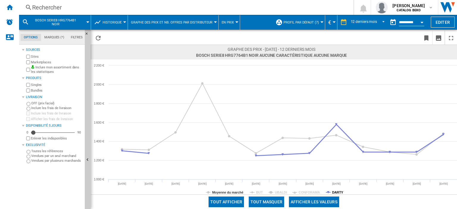
click at [336, 193] on tspan "DARTY" at bounding box center [337, 193] width 11 height 4
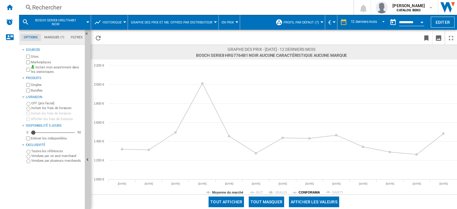
click at [306, 193] on tspan "CONFORAMA" at bounding box center [309, 193] width 21 height 4
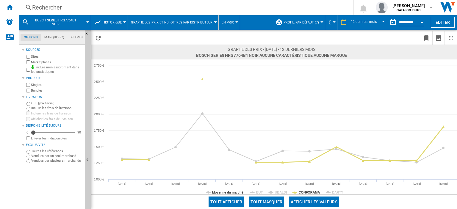
click at [306, 193] on tspan "CONFORAMA" at bounding box center [309, 193] width 21 height 4
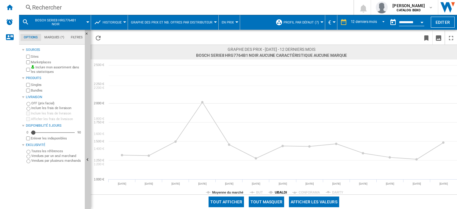
click at [285, 193] on tspan "UBALDI" at bounding box center [281, 193] width 12 height 4
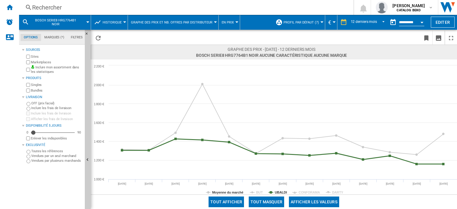
click at [285, 193] on tspan "UBALDI" at bounding box center [281, 193] width 12 height 4
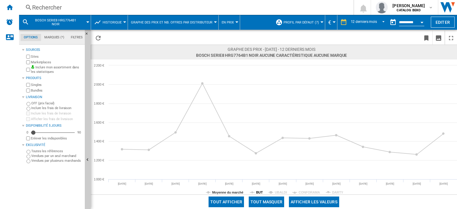
click at [258, 193] on tspan "BUT" at bounding box center [259, 193] width 7 height 4
click at [56, 8] on div "Rechercher" at bounding box center [185, 7] width 306 height 8
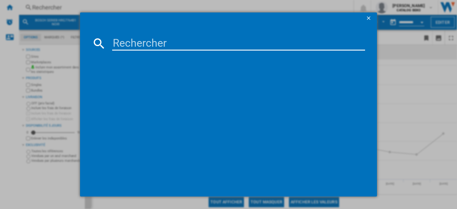
click at [141, 43] on input at bounding box center [238, 43] width 253 height 14
drag, startPoint x: 181, startPoint y: 38, endPoint x: 15, endPoint y: 38, distance: 166.1
click at [15, 38] on div "HB472G0B3 références (0) Aucun résultat" at bounding box center [228, 104] width 457 height 209
paste input "BBIMA13302BMPE"
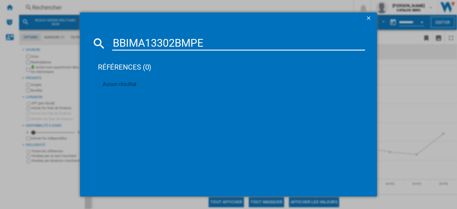
drag, startPoint x: 207, startPoint y: 43, endPoint x: 10, endPoint y: 43, distance: 197.7
click at [10, 43] on div "BBIMA13302BMPE références (0) Aucun résultat" at bounding box center [228, 104] width 457 height 209
paste input "HB372G0S3F"
drag, startPoint x: 187, startPoint y: 45, endPoint x: 0, endPoint y: 39, distance: 186.8
click at [0, 39] on div "HB372G0S3F références (0) Aucun résultat" at bounding box center [228, 104] width 457 height 209
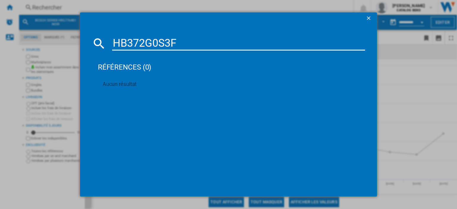
type input "v"
type input "l"
type input "p"
type input "l"
type input "p"
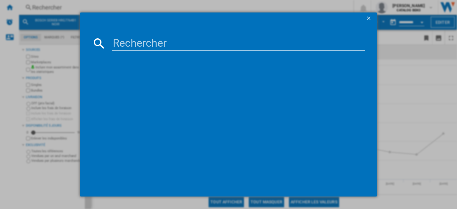
paste input "DOP4556W"
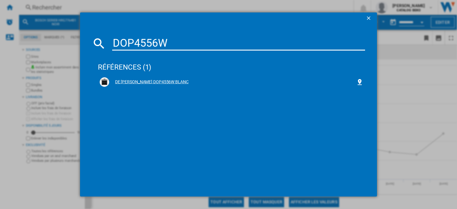
type input "DOP4556W"
click at [155, 84] on div "DE [PERSON_NAME] DOP4556W BLANC" at bounding box center [232, 82] width 247 height 6
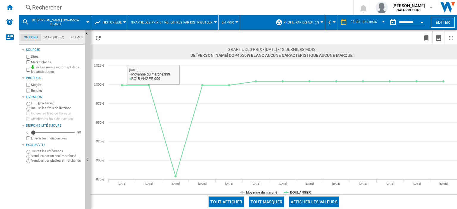
click at [52, 12] on div "Rechercher Rechercher 0 [PERSON_NAME] CATALOG BEKO CATALOG BEKO Mes paramètres …" at bounding box center [238, 7] width 438 height 15
click at [55, 12] on div "Rechercher Rechercher 0 [PERSON_NAME] CATALOG BEKO CATALOG BEKO Mes paramètres …" at bounding box center [238, 7] width 438 height 15
click at [57, 9] on div "Rechercher" at bounding box center [185, 7] width 306 height 8
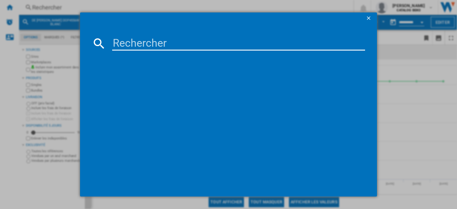
click at [164, 40] on input at bounding box center [238, 43] width 253 height 14
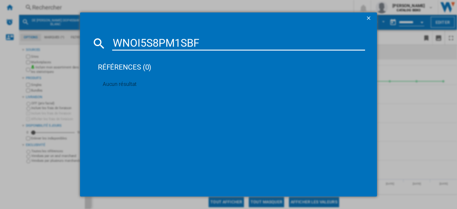
drag, startPoint x: 230, startPoint y: 39, endPoint x: 0, endPoint y: 35, distance: 229.9
click at [0, 35] on div "WNOI5S8PM1SBF références (0) Aucun résultat" at bounding box center [228, 104] width 457 height 209
paste input "BI64211EPB"
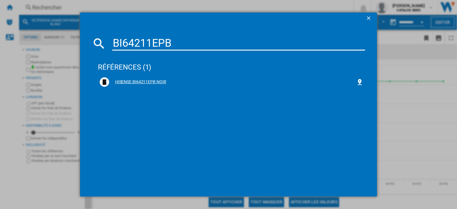
type input "BI64211EPB"
click at [154, 80] on div "HISENSE BI64211EPB NOIR" at bounding box center [232, 82] width 247 height 6
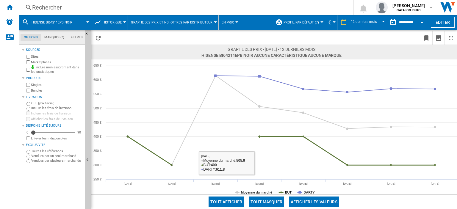
click at [287, 191] on tspan "BUT" at bounding box center [288, 193] width 7 height 4
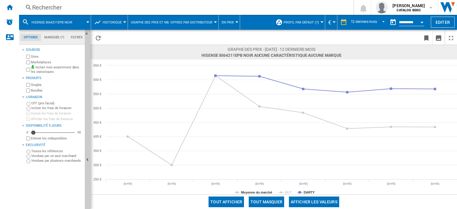
click at [287, 191] on tspan "BUT" at bounding box center [288, 193] width 7 height 4
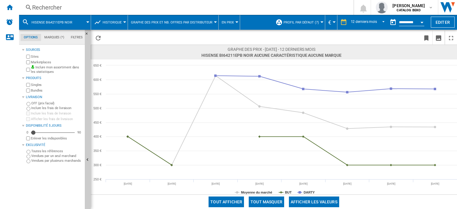
click at [52, 7] on div "Rechercher" at bounding box center [185, 7] width 306 height 8
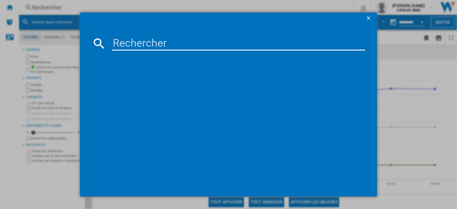
click at [142, 43] on input at bounding box center [238, 43] width 253 height 14
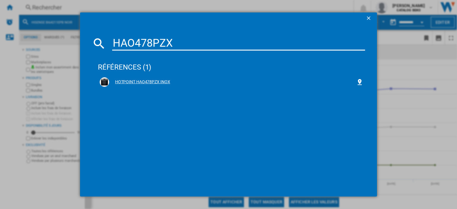
type input "HAO478PZX"
click at [155, 79] on div "HOTPOINT HAO478PZX INOX" at bounding box center [232, 82] width 247 height 6
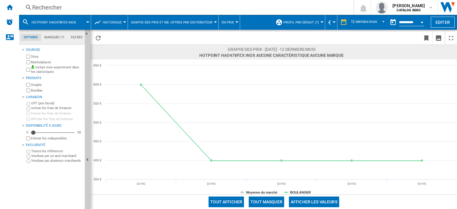
click at [57, 6] on div "Rechercher" at bounding box center [185, 7] width 306 height 8
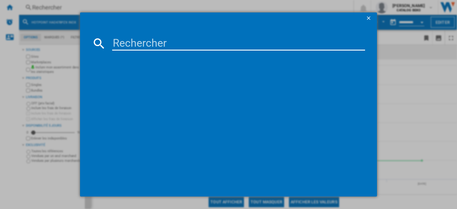
click at [169, 38] on input at bounding box center [238, 43] width 253 height 14
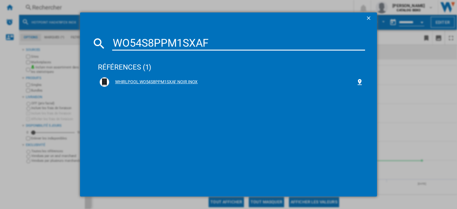
type input "WO54S8PPM1SXAF"
click at [179, 82] on div "WHIRLPOOL WO54S8PPM1SXAF NOIR INOX" at bounding box center [232, 82] width 247 height 6
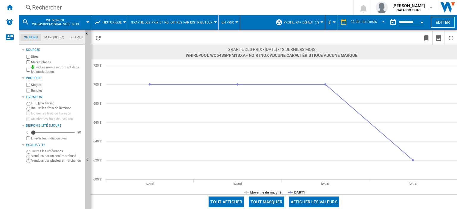
click at [45, 7] on div "Rechercher" at bounding box center [185, 7] width 306 height 8
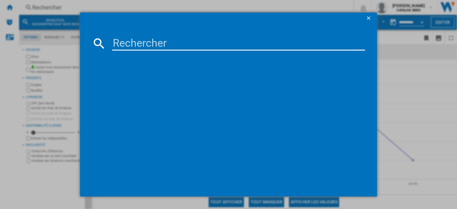
click at [152, 43] on input at bounding box center [238, 43] width 253 height 14
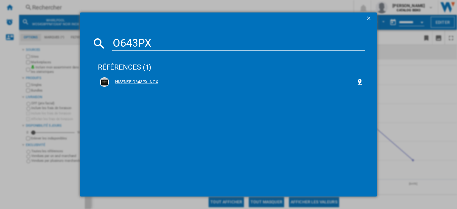
type input "O643PX"
click at [149, 80] on div "HISENSE O643PX INOX" at bounding box center [232, 82] width 247 height 6
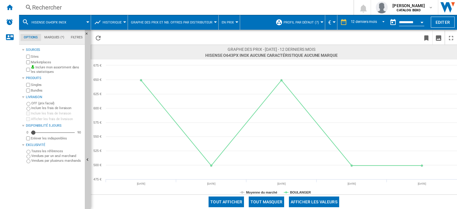
click at [54, 6] on div "Rechercher" at bounding box center [185, 7] width 306 height 8
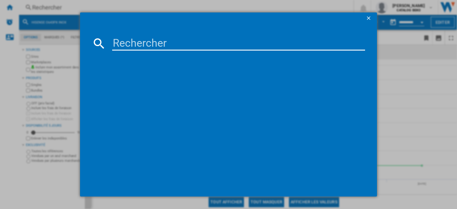
click at [166, 39] on input at bounding box center [238, 43] width 253 height 14
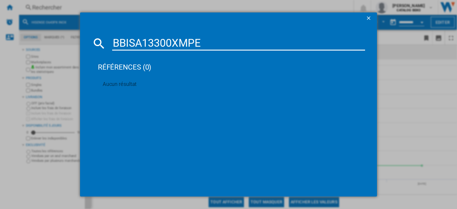
drag, startPoint x: 227, startPoint y: 38, endPoint x: 66, endPoint y: 32, distance: 161.2
click at [66, 32] on div "BBISA13300XMPE références (0) Aucun résultat" at bounding box center [228, 104] width 457 height 209
paste input "54CR31N0F"
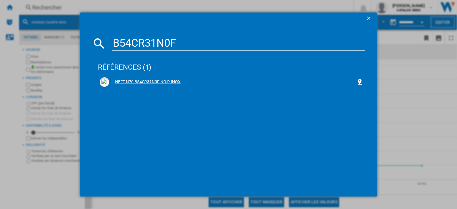
type input "B54CR31N0F"
click at [148, 78] on div "NEFF N70 B54CR31N0F NOIR INOX" at bounding box center [232, 82] width 264 height 10
click at [172, 83] on div "NEFF N70 B54CR31N0F NOIR INOX" at bounding box center [232, 82] width 247 height 6
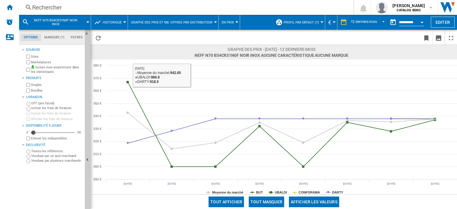
click at [52, 10] on div "Rechercher" at bounding box center [185, 7] width 306 height 8
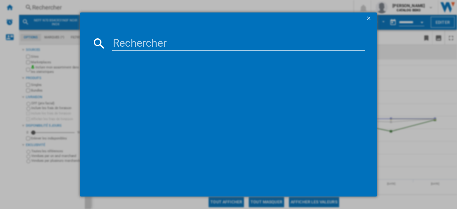
click at [152, 41] on input at bounding box center [238, 43] width 253 height 14
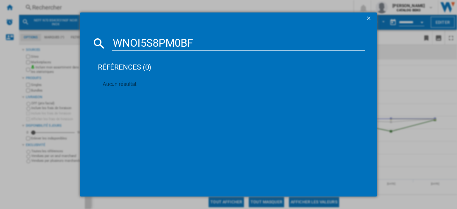
drag, startPoint x: 212, startPoint y: 39, endPoint x: 0, endPoint y: 39, distance: 212.3
click at [0, 39] on div "WNOI5S8PM0BF références (0) Aucun résultat" at bounding box center [228, 104] width 457 height 209
paste input "HBA4720B3"
drag, startPoint x: 199, startPoint y: 39, endPoint x: 0, endPoint y: 39, distance: 198.6
click at [0, 39] on div "HBA4720B3 références (0) Aucun résultat" at bounding box center [228, 104] width 457 height 209
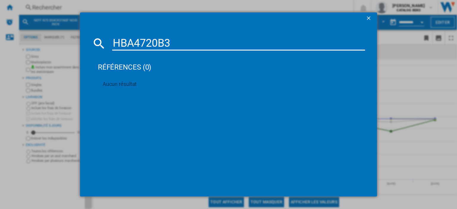
paste input "BSA66334PG"
type input "BSA66334PG"
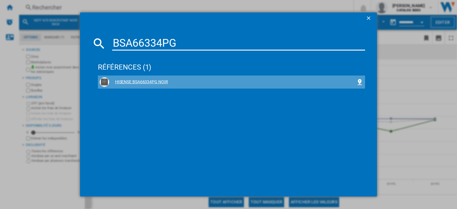
click at [151, 79] on div "HISENSE BSA66334PG NOIR" at bounding box center [232, 82] width 247 height 6
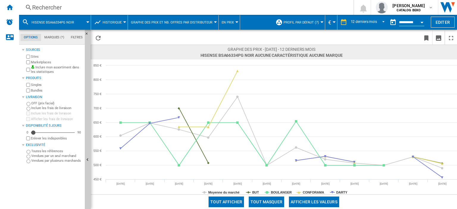
click at [305, 192] on tspan "CONFORAMA" at bounding box center [313, 193] width 21 height 4
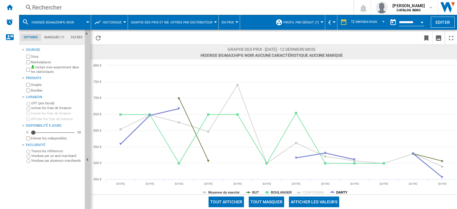
click at [342, 193] on tspan "DARTY" at bounding box center [341, 193] width 11 height 4
click at [255, 191] on tspan "BUT" at bounding box center [255, 193] width 7 height 4
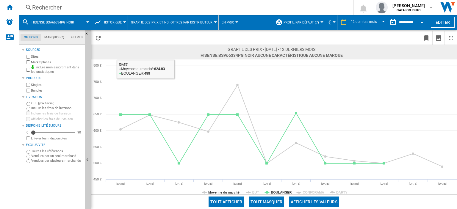
click at [33, 8] on div "Rechercher" at bounding box center [185, 7] width 306 height 8
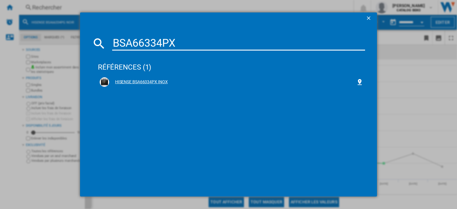
type input "BSA66334PX"
click at [155, 83] on div "HISENSE BSA66334PX INOX" at bounding box center [232, 82] width 247 height 6
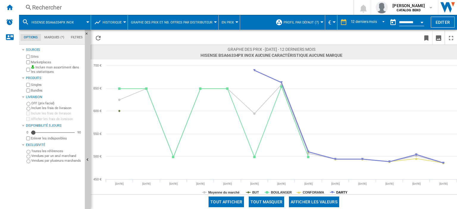
click at [343, 193] on tspan "DARTY" at bounding box center [341, 193] width 11 height 4
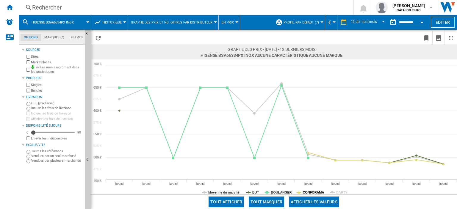
click at [312, 192] on tspan "CONFORAMA" at bounding box center [313, 193] width 21 height 4
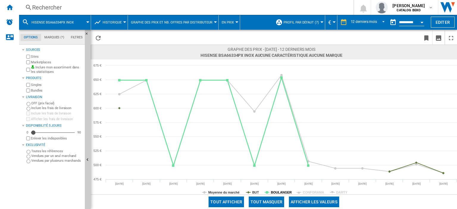
click at [272, 191] on tspan "BOULANGER" at bounding box center [281, 193] width 21 height 4
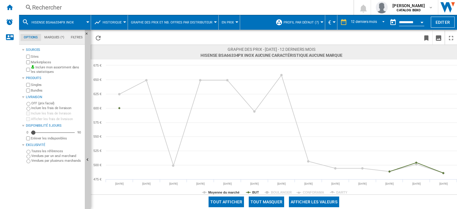
click at [246, 191] on rect at bounding box center [274, 127] width 367 height 135
click at [252, 191] on rect at bounding box center [274, 127] width 367 height 135
click at [259, 192] on rect at bounding box center [274, 127] width 367 height 135
click at [315, 193] on tspan "CONFORAMA" at bounding box center [313, 193] width 21 height 4
click at [344, 192] on tspan "DARTY" at bounding box center [341, 193] width 11 height 4
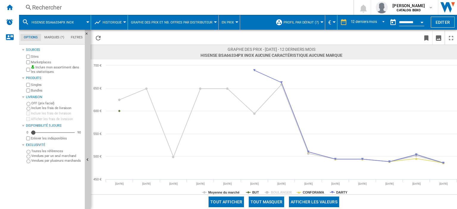
click at [43, 12] on div "Rechercher Rechercher 0 [PERSON_NAME] CATALOG BEKO CATALOG BEKO Mes paramètres …" at bounding box center [238, 7] width 438 height 15
click at [44, 10] on div "Rechercher" at bounding box center [185, 7] width 306 height 8
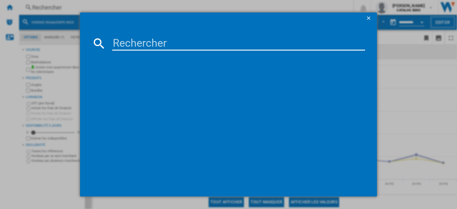
click at [113, 41] on input at bounding box center [238, 43] width 253 height 14
click at [134, 43] on input at bounding box center [238, 43] width 253 height 14
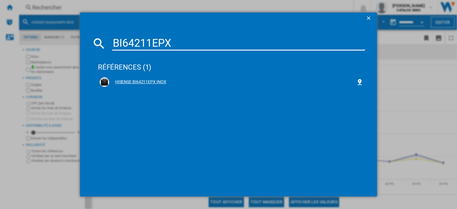
type input "BI64211EPX"
click at [158, 79] on div "HISENSE BI64211EPX INOX" at bounding box center [232, 82] width 247 height 6
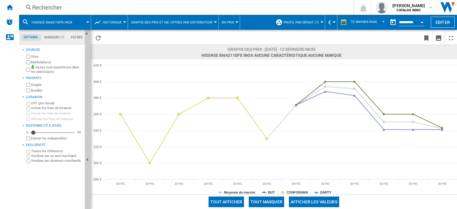
click at [57, 5] on div "Rechercher" at bounding box center [185, 7] width 306 height 8
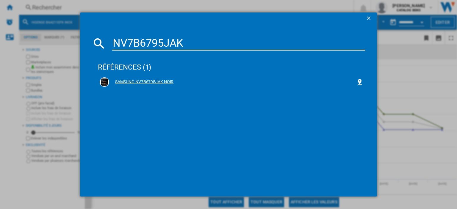
type input "NV7B6795JAK"
click at [165, 83] on div "SAMSUNG NV7B6795JAK NOIR" at bounding box center [232, 82] width 247 height 6
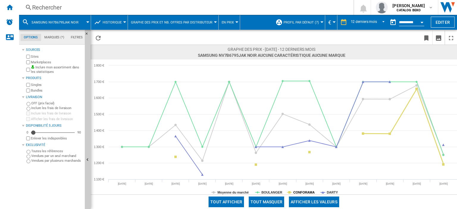
click at [305, 191] on tspan "CONFORAMA" at bounding box center [304, 193] width 21 height 4
click at [43, 10] on div "Rechercher" at bounding box center [185, 7] width 306 height 8
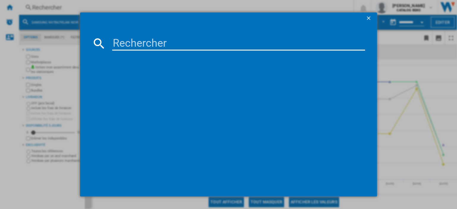
click at [176, 52] on md-dialog-content at bounding box center [228, 110] width 297 height 172
click at [178, 49] on input at bounding box center [238, 43] width 253 height 14
paste input "HB572AES3"
drag, startPoint x: 185, startPoint y: 44, endPoint x: 0, endPoint y: 44, distance: 184.9
click at [0, 44] on div "HB572AES3 références (0) Aucun résultat" at bounding box center [228, 104] width 457 height 209
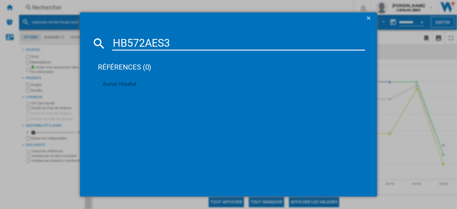
paste input "O634PG"
drag, startPoint x: 50, startPoint y: 44, endPoint x: 31, endPoint y: 44, distance: 19.1
click at [31, 44] on div "O634PG références (0) Aucun résultat" at bounding box center [228, 104] width 457 height 209
paste input "WOI5S8PM1SBA"
click at [0, 41] on div "WOI5S8PM1SBA références (0) Aucun résultat" at bounding box center [228, 104] width 457 height 209
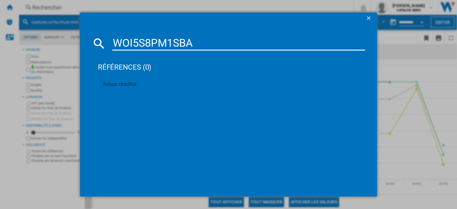
paste input "HBG578ES7"
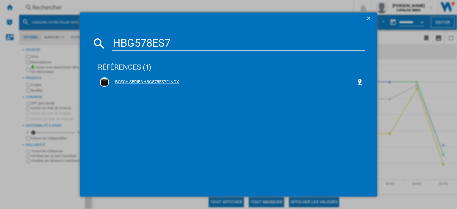
type input "HBG578ES7"
click at [175, 81] on div "BOSCH SERIE6 HBG578ES7F INOX" at bounding box center [232, 82] width 247 height 6
